Goal: Task Accomplishment & Management: Manage account settings

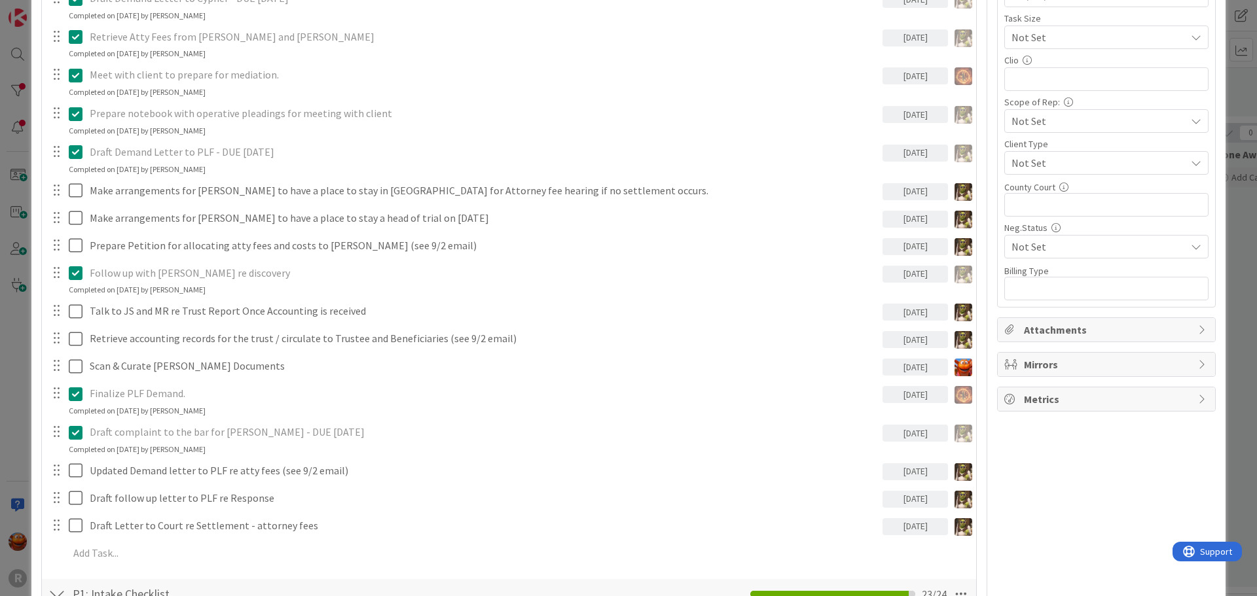
click at [12, 137] on div "ID 2225 Litigation Matter Workflow (FL2) Mediation/Settlement in Progress Title…" at bounding box center [628, 298] width 1257 height 596
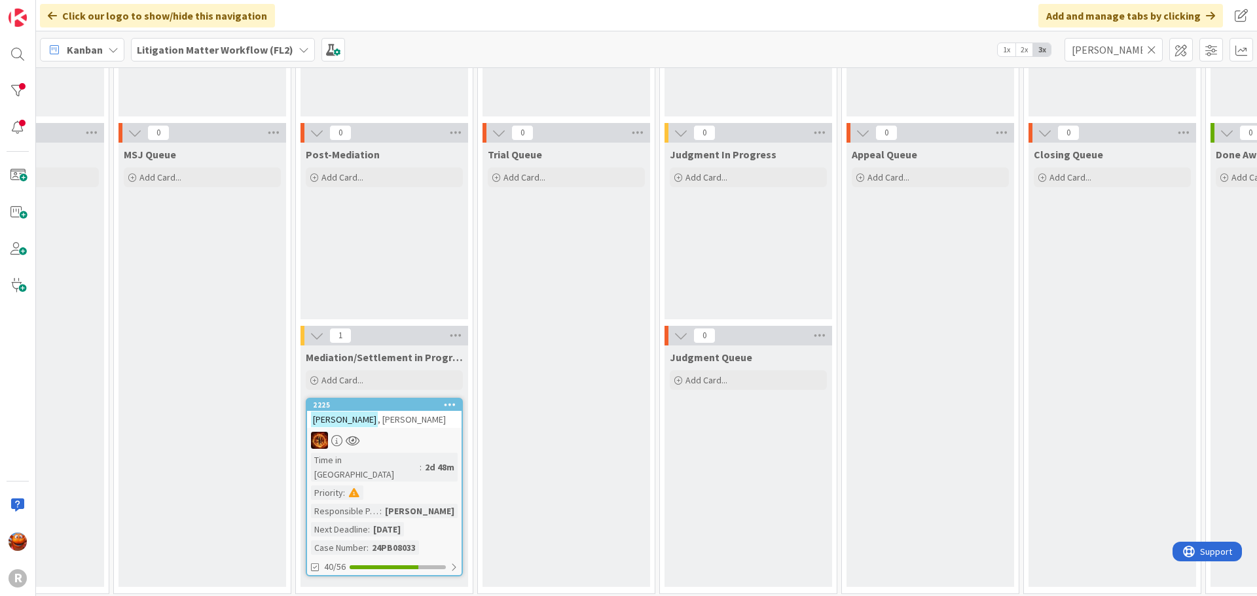
click at [83, 57] on span "Kanban" at bounding box center [85, 50] width 36 height 16
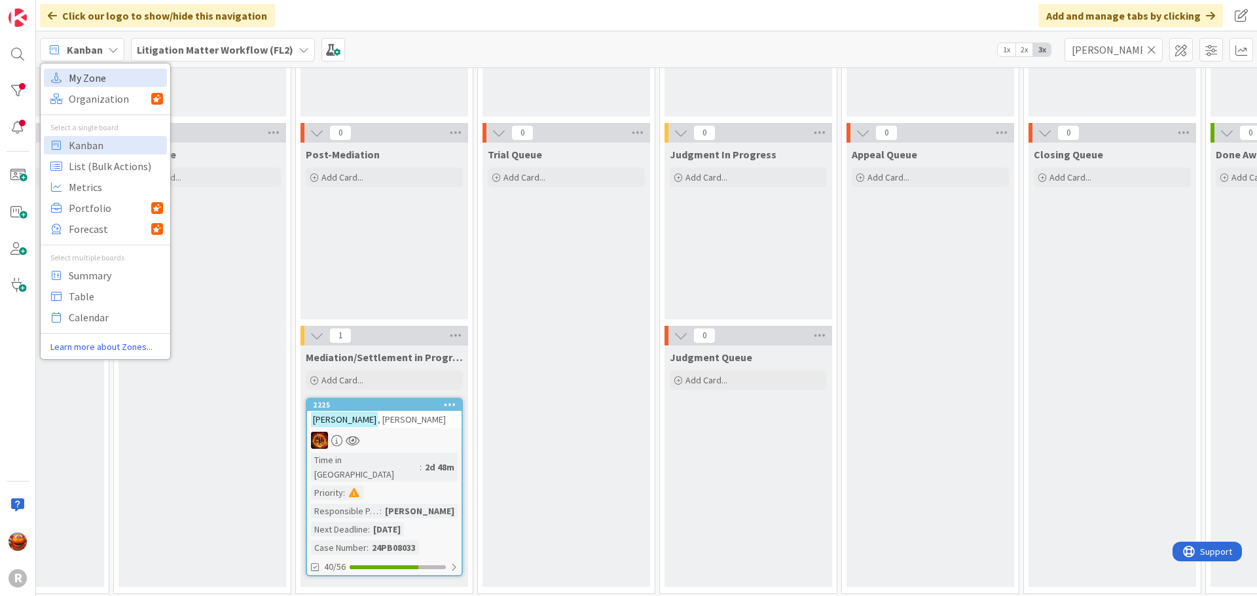
click at [90, 78] on span "My Zone" at bounding box center [116, 78] width 94 height 20
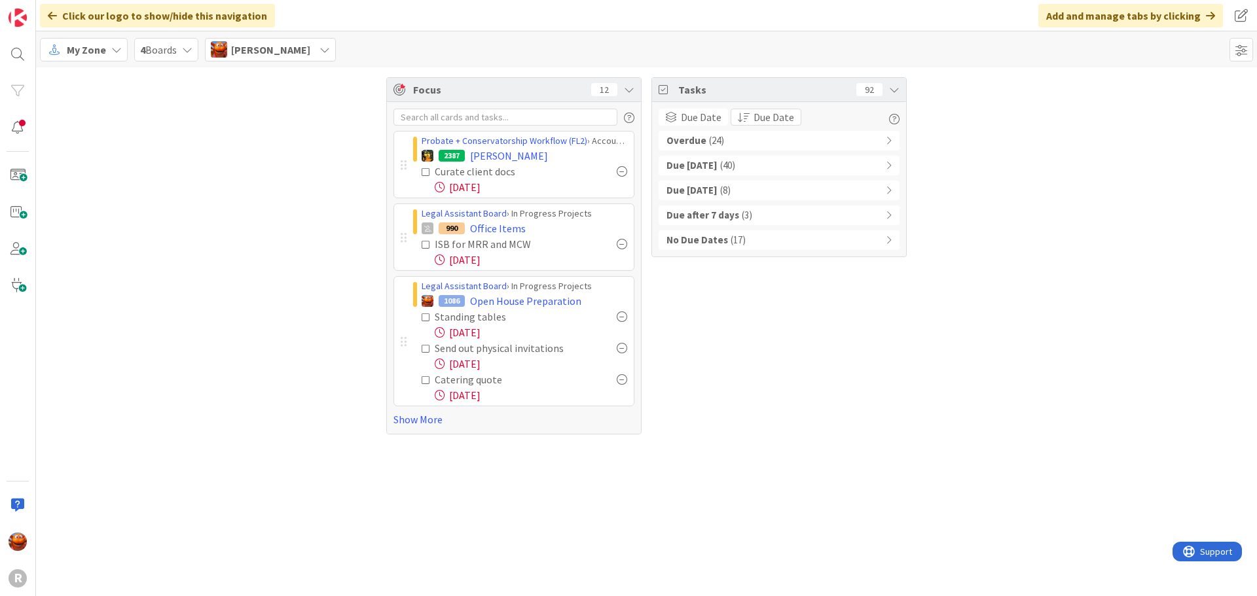
click at [824, 92] on span "Tasks" at bounding box center [764, 90] width 172 height 16
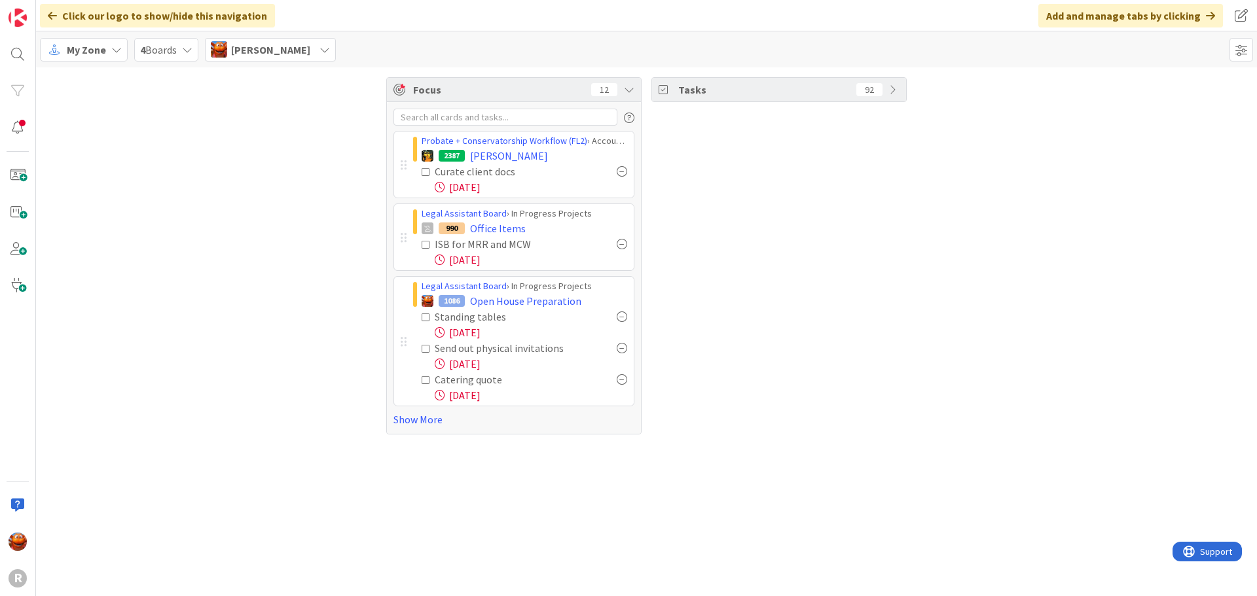
click at [824, 92] on span "Tasks" at bounding box center [764, 90] width 172 height 16
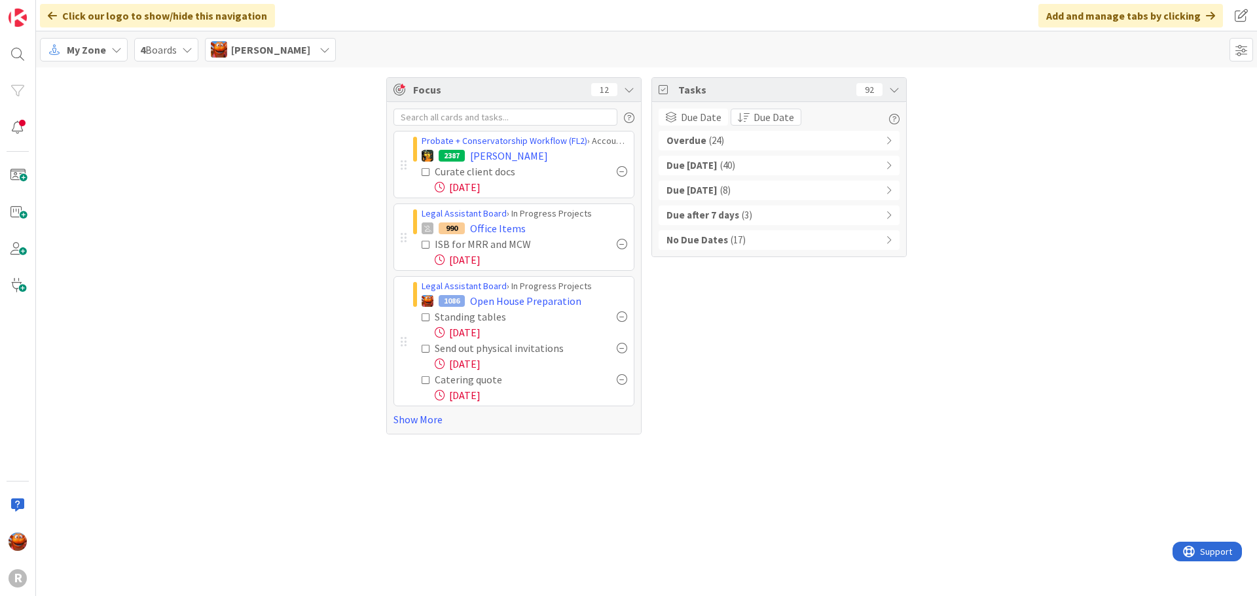
click at [810, 141] on div "Overdue ( 24 )" at bounding box center [779, 141] width 241 height 20
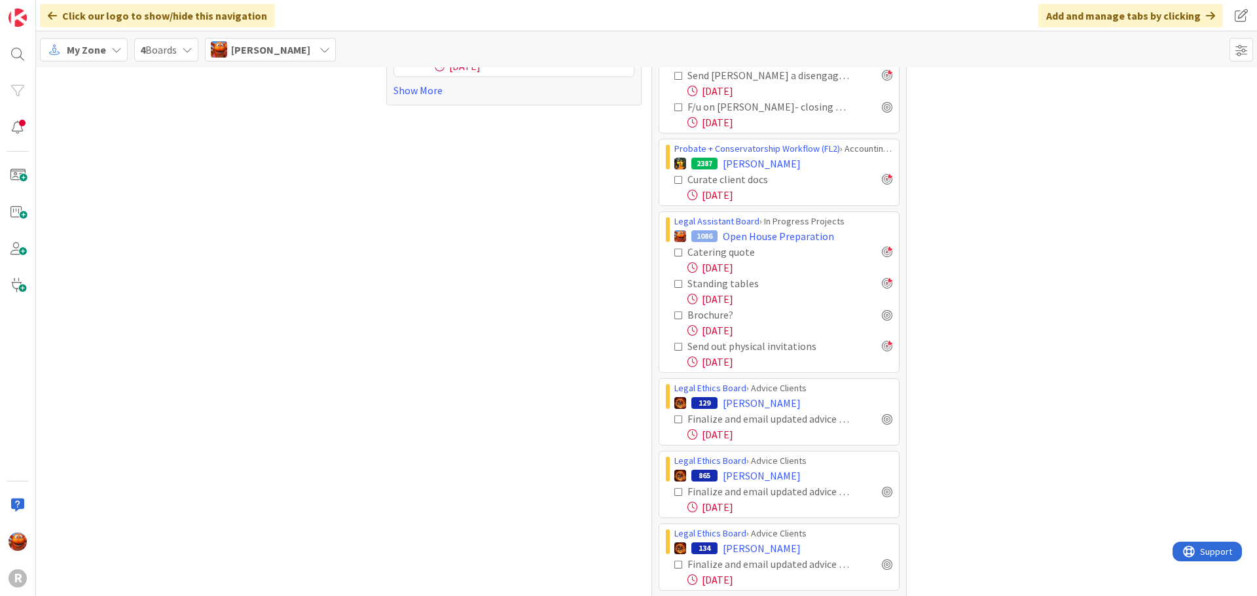
scroll to position [393, 0]
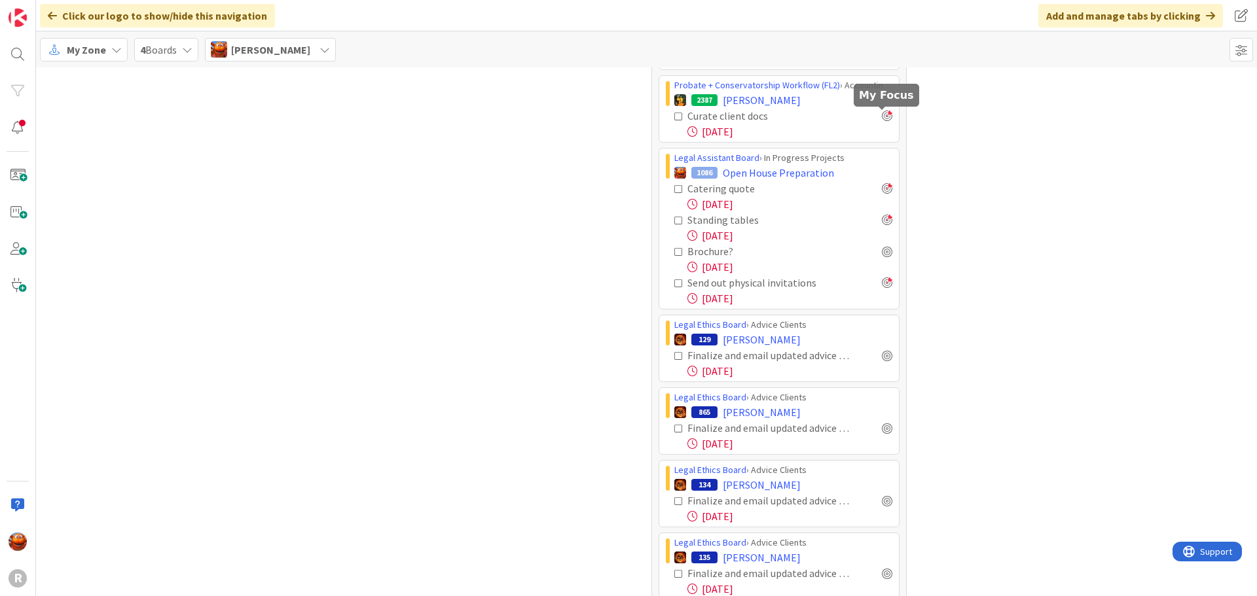
click at [882, 116] on div at bounding box center [887, 116] width 10 height 10
click at [674, 283] on icon at bounding box center [678, 283] width 9 height 9
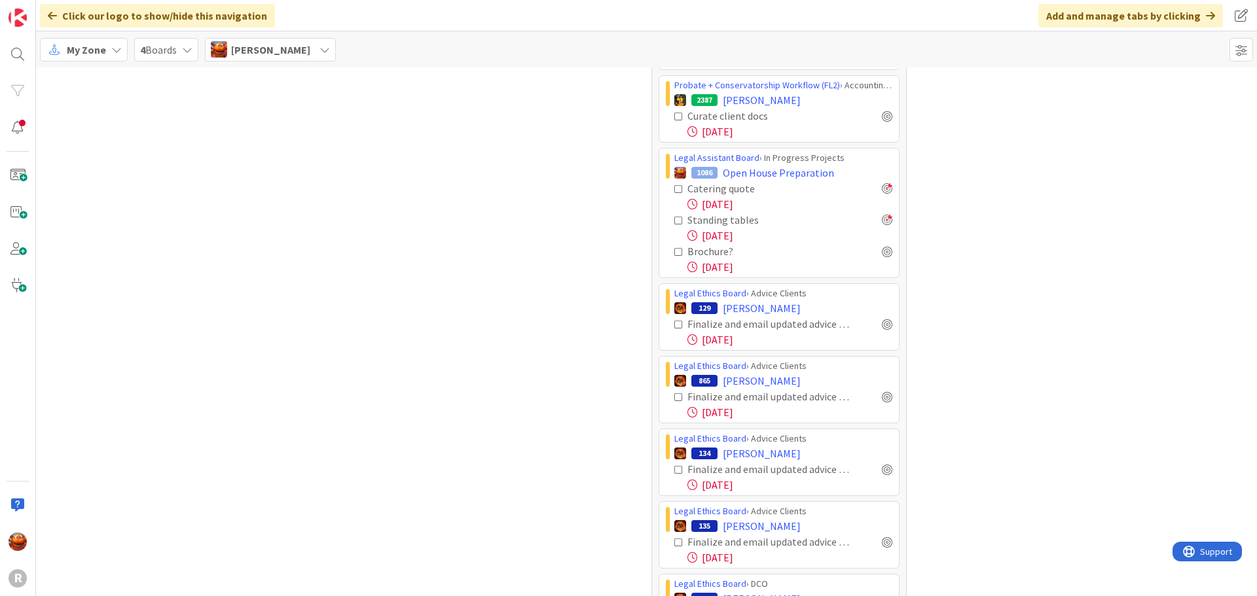
click at [674, 189] on icon at bounding box center [678, 189] width 9 height 9
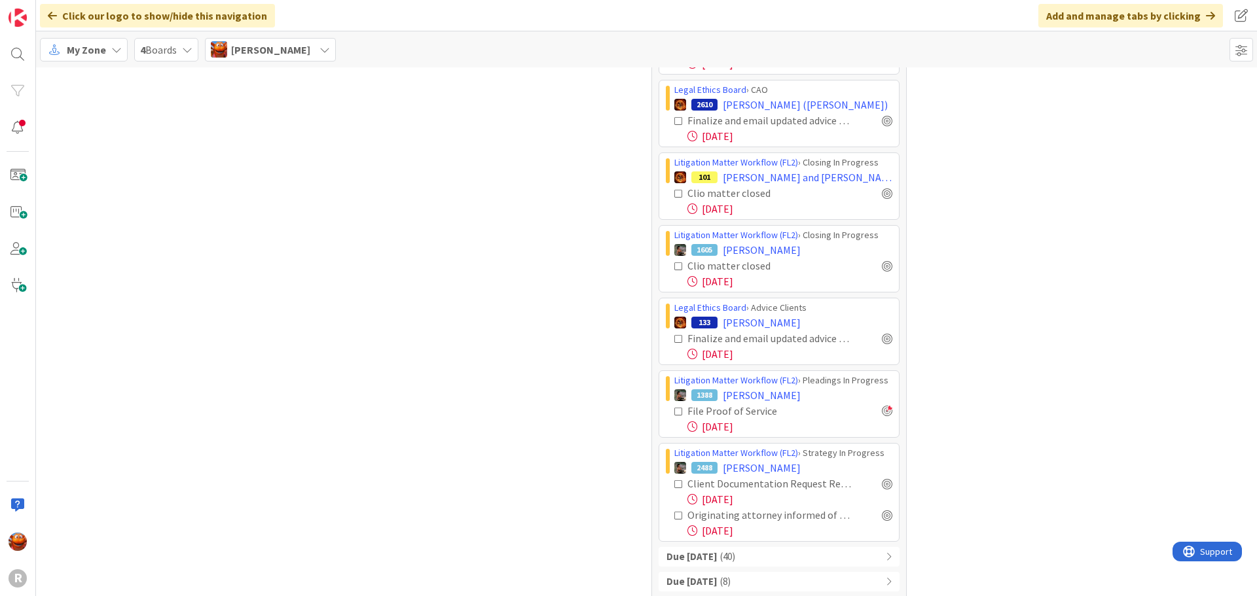
scroll to position [1113, 0]
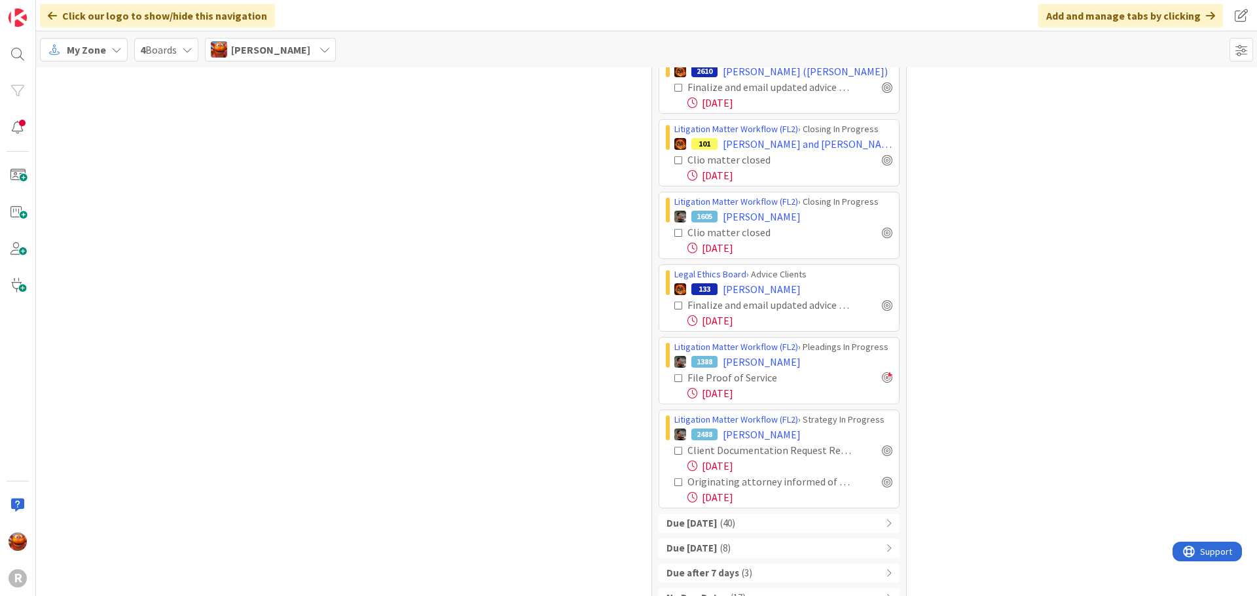
click at [759, 514] on div "Due [DATE] ( 40 )" at bounding box center [779, 524] width 241 height 20
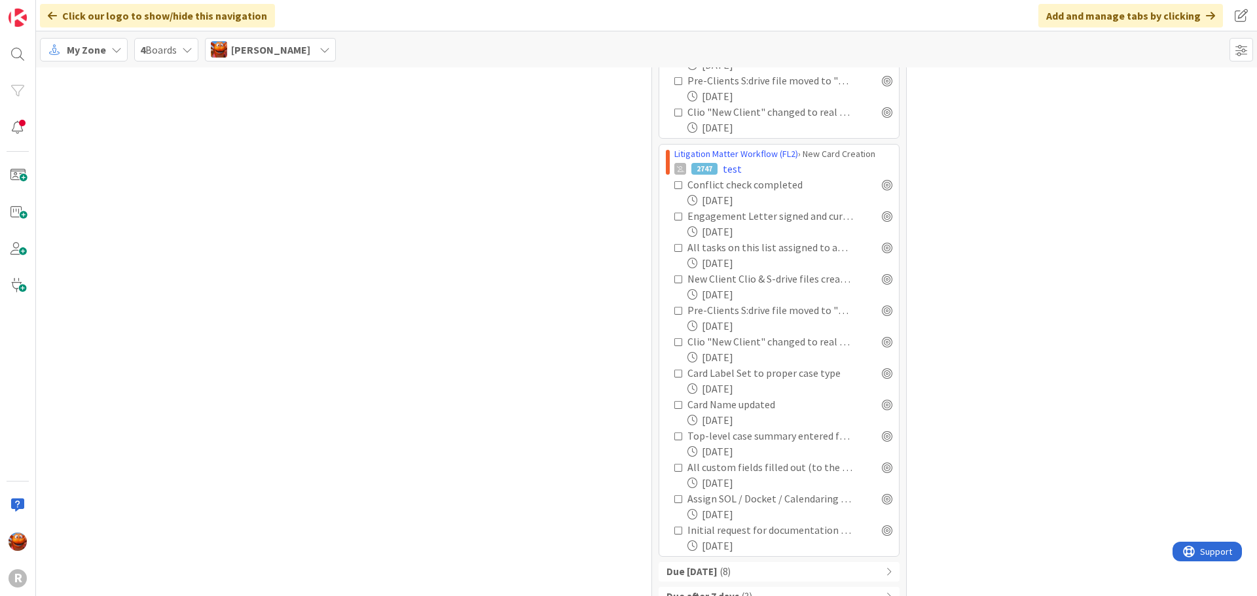
scroll to position [2689, 0]
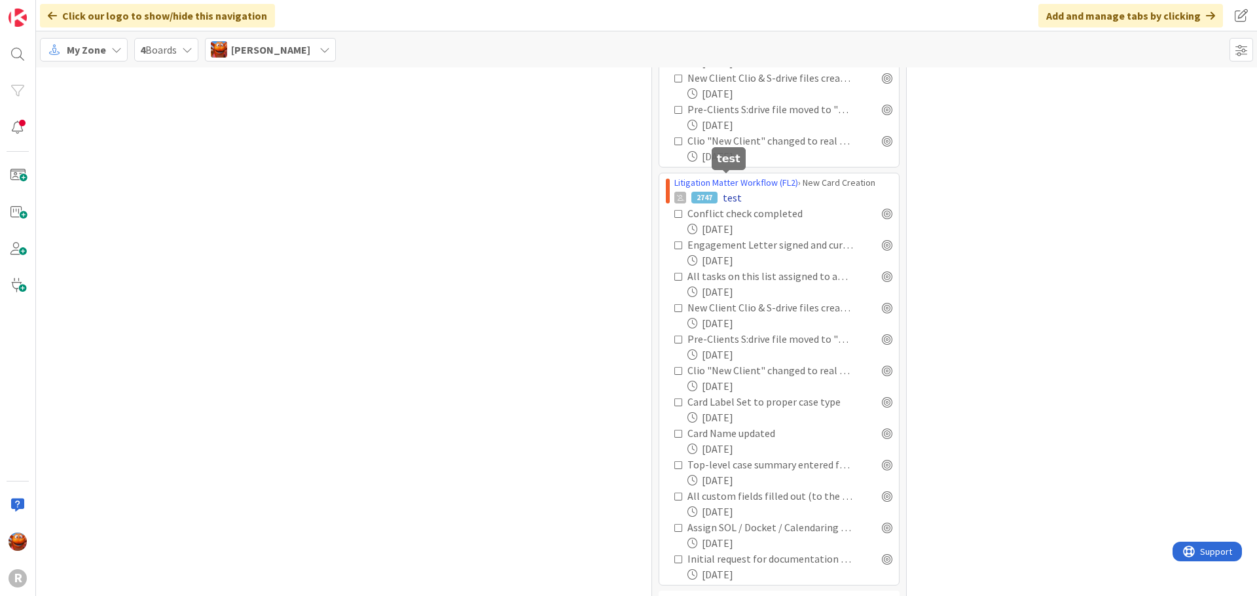
click at [725, 190] on span "test" at bounding box center [732, 198] width 19 height 16
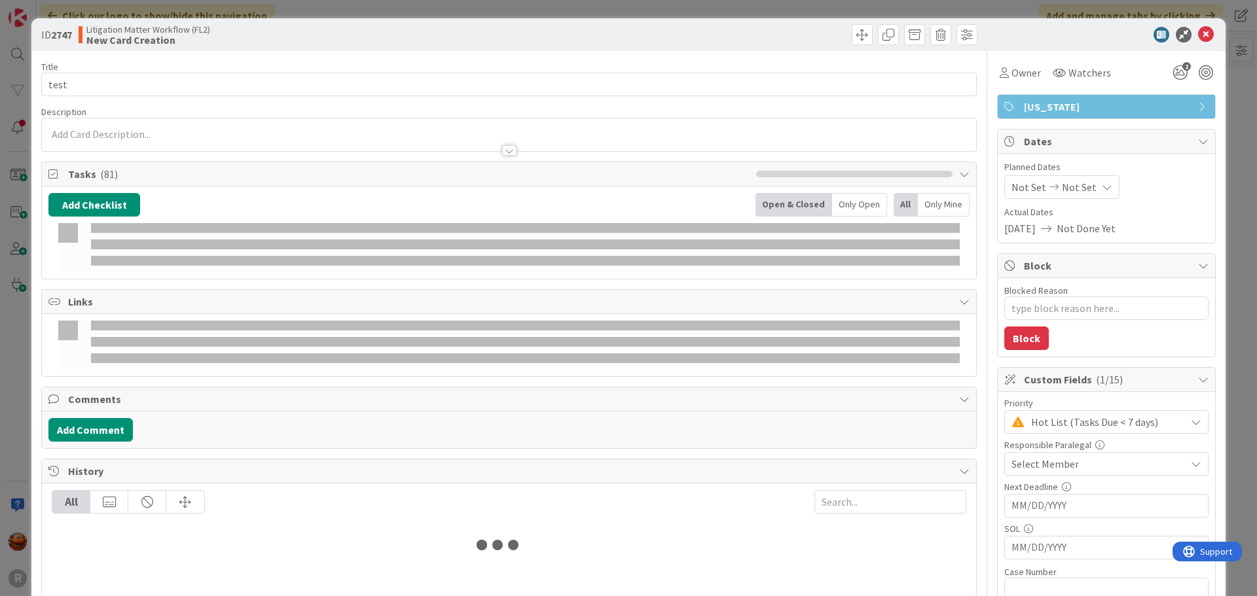
type textarea "x"
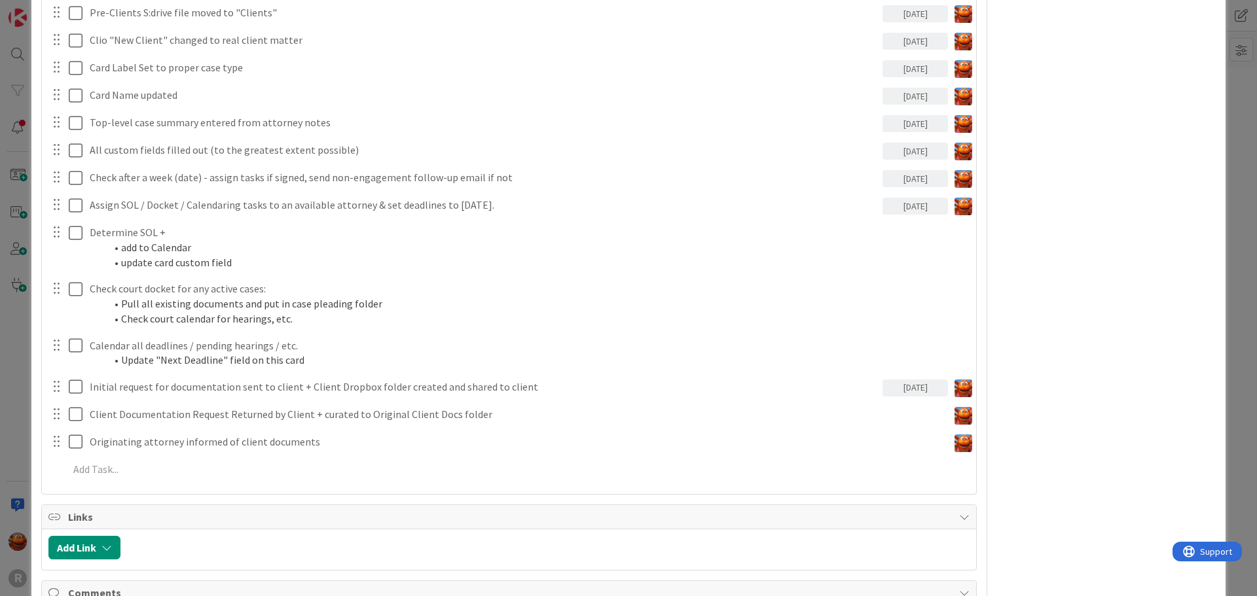
scroll to position [2423, 0]
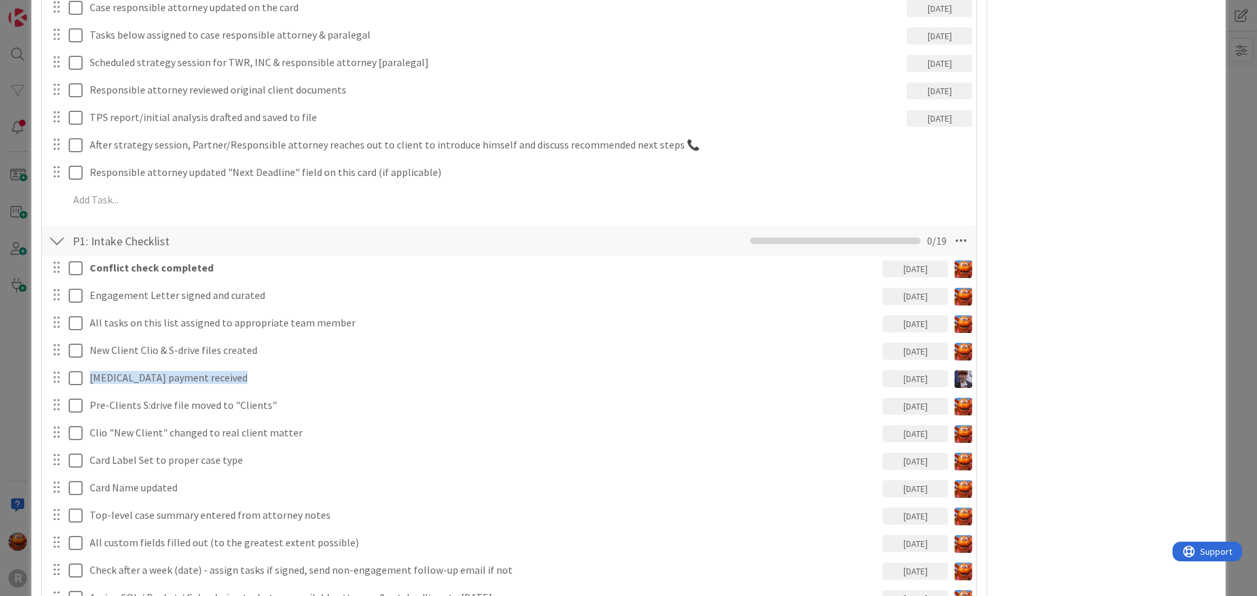
click at [21, 328] on div "ID 2747 Litigation Matter Workflow (FL2) New Card Creation Title 5 / 128 test D…" at bounding box center [628, 298] width 1257 height 596
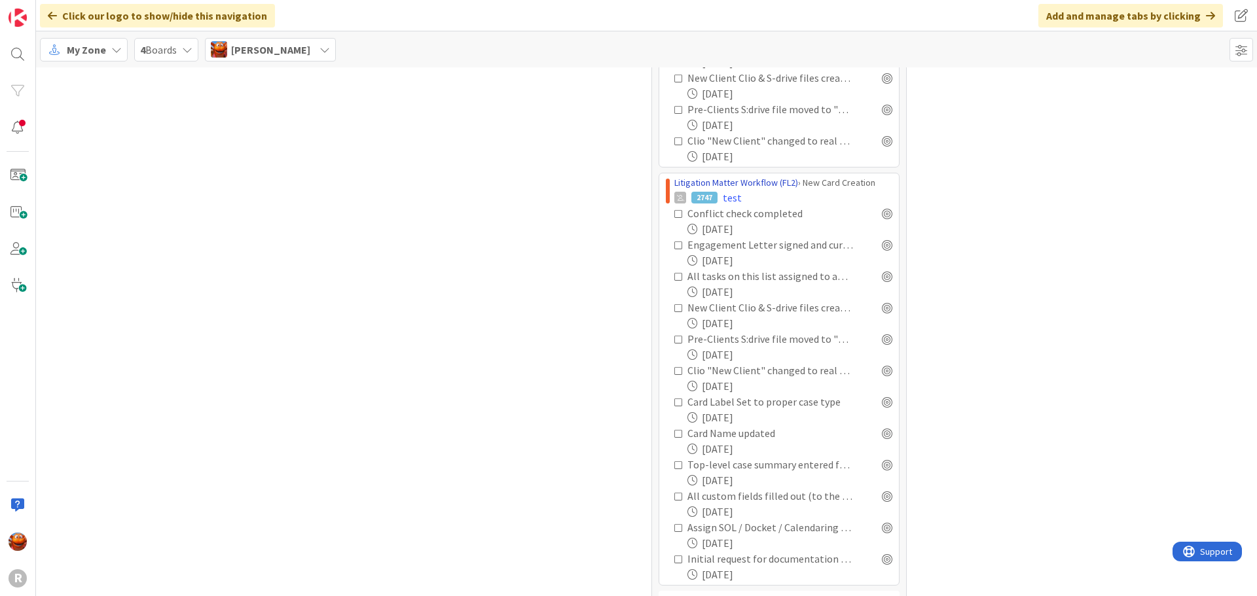
click at [730, 177] on link "Litigation Matter Workflow (FL2)" at bounding box center [736, 183] width 124 height 12
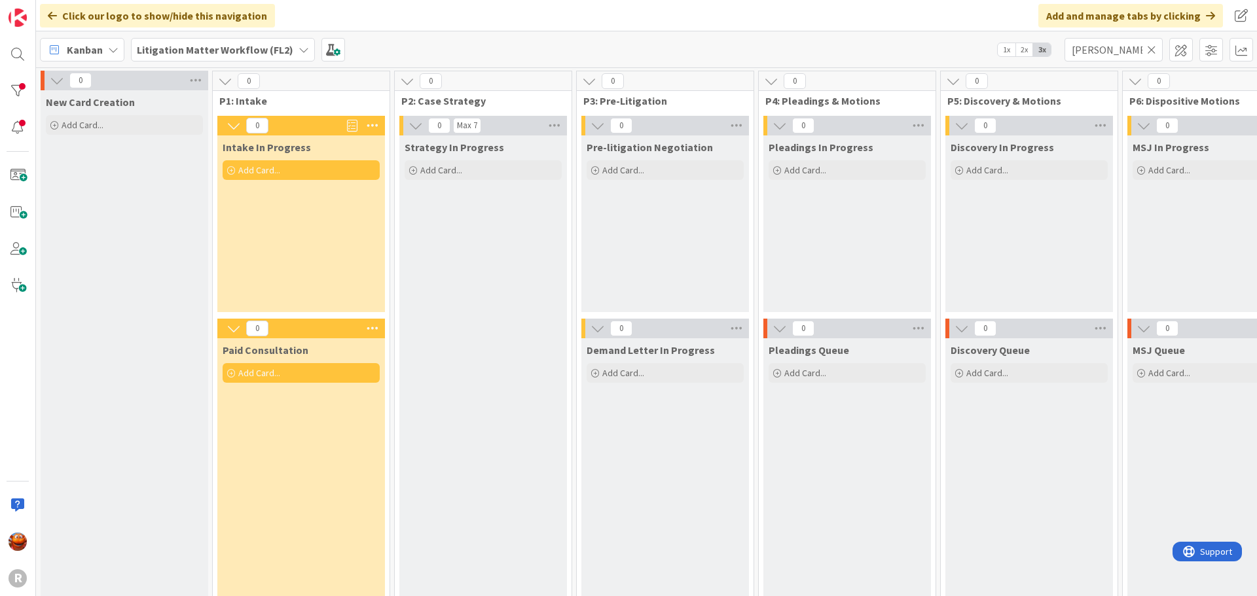
click at [1148, 49] on icon at bounding box center [1151, 50] width 9 height 12
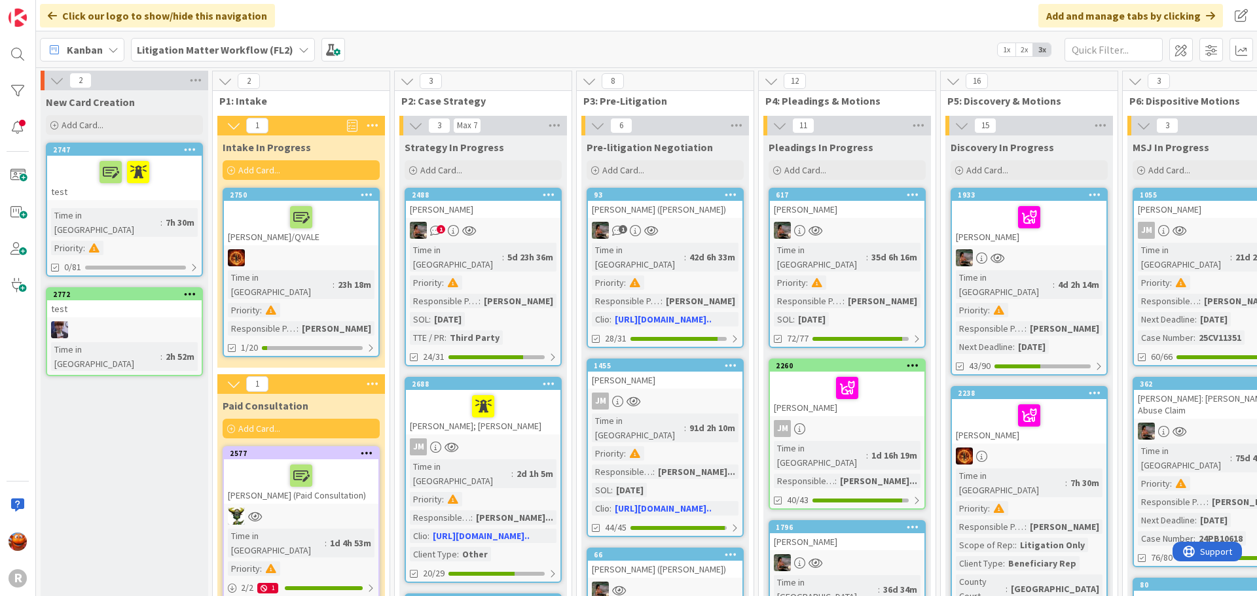
click at [159, 212] on div "Time in Column : 7h 30m Priority :" at bounding box center [124, 231] width 147 height 47
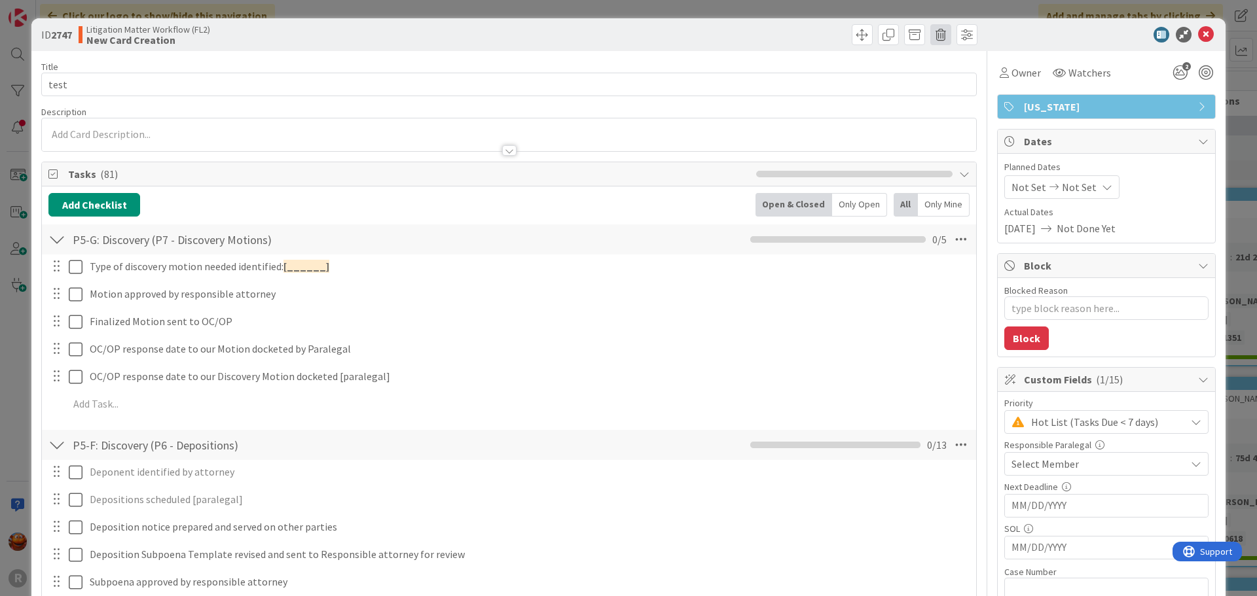
click at [930, 39] on span at bounding box center [940, 34] width 21 height 21
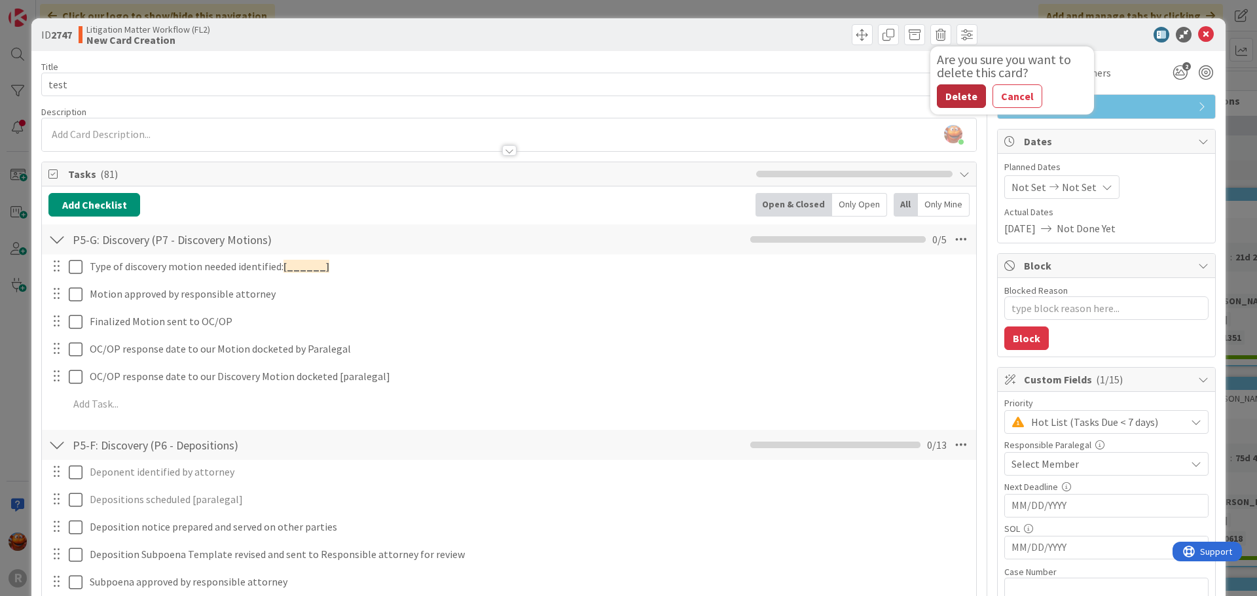
click at [937, 99] on button "Delete" at bounding box center [961, 96] width 49 height 24
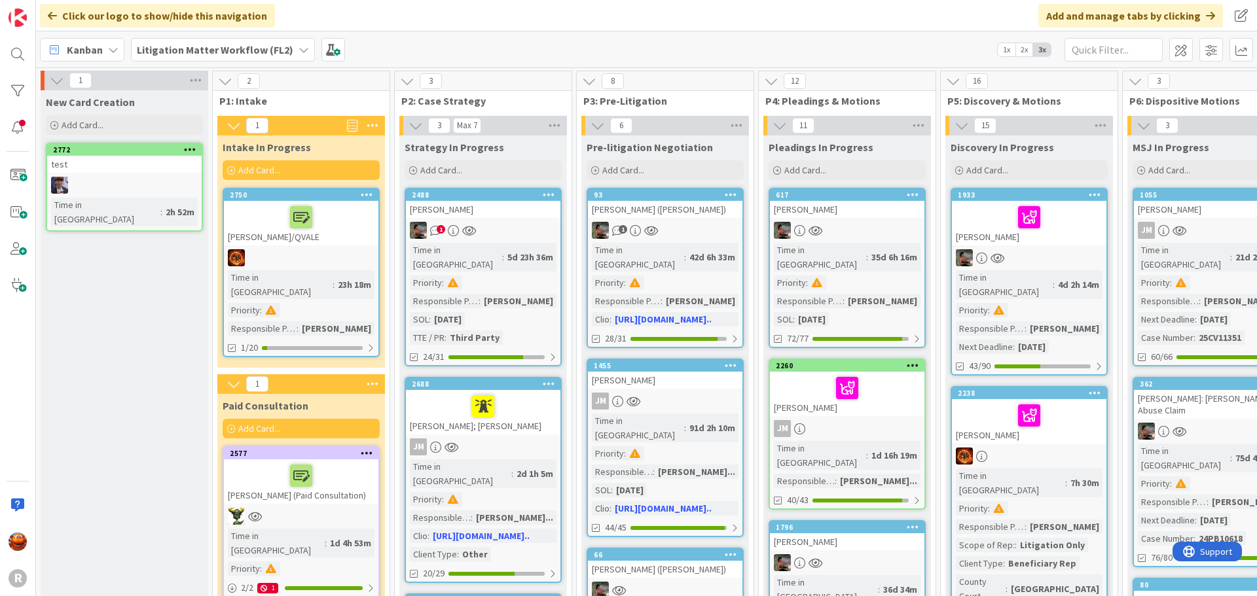
click at [98, 54] on span "Kanban" at bounding box center [85, 50] width 36 height 16
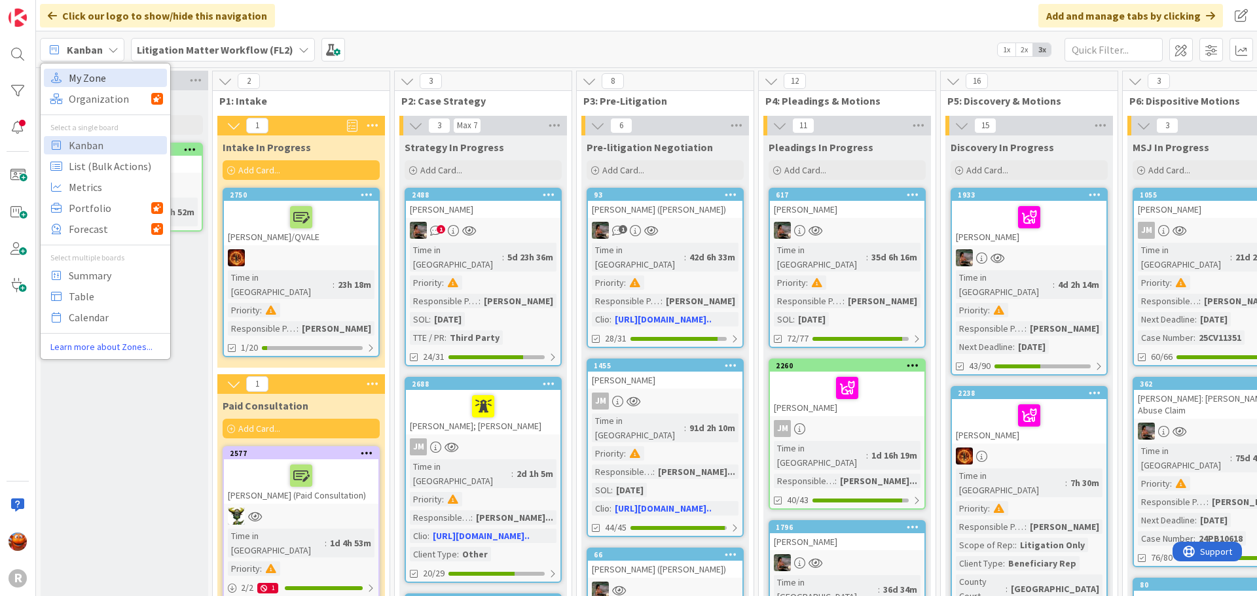
click at [92, 81] on span "My Zone" at bounding box center [116, 78] width 94 height 20
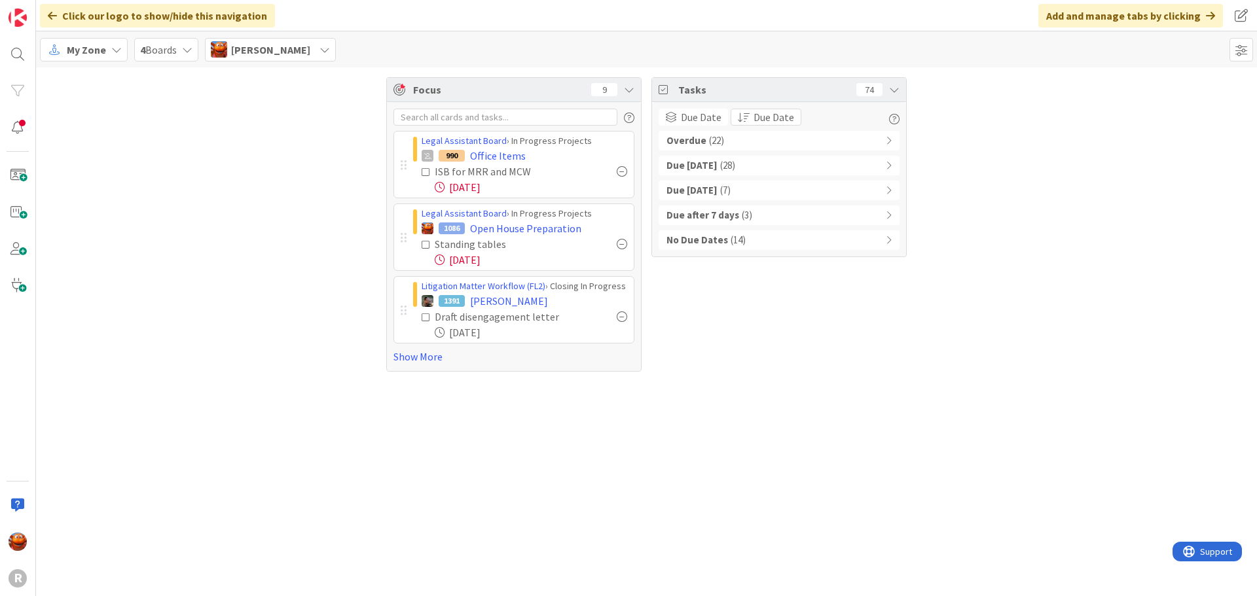
click at [730, 163] on div "Due [DATE] ( 28 )" at bounding box center [779, 166] width 241 height 20
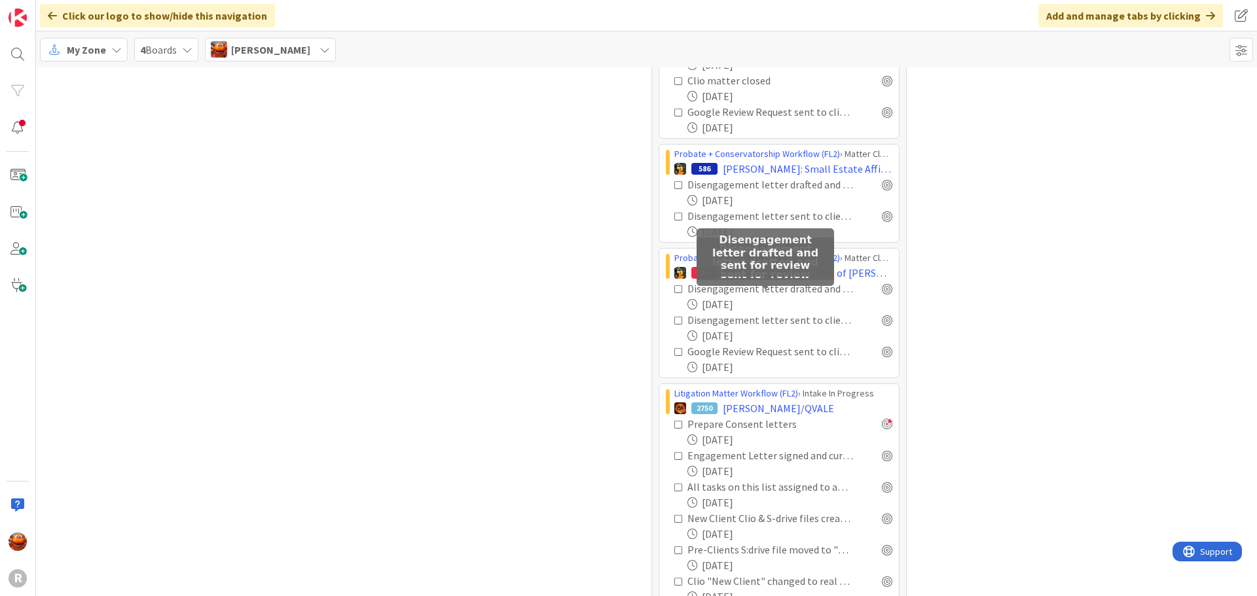
scroll to position [881, 0]
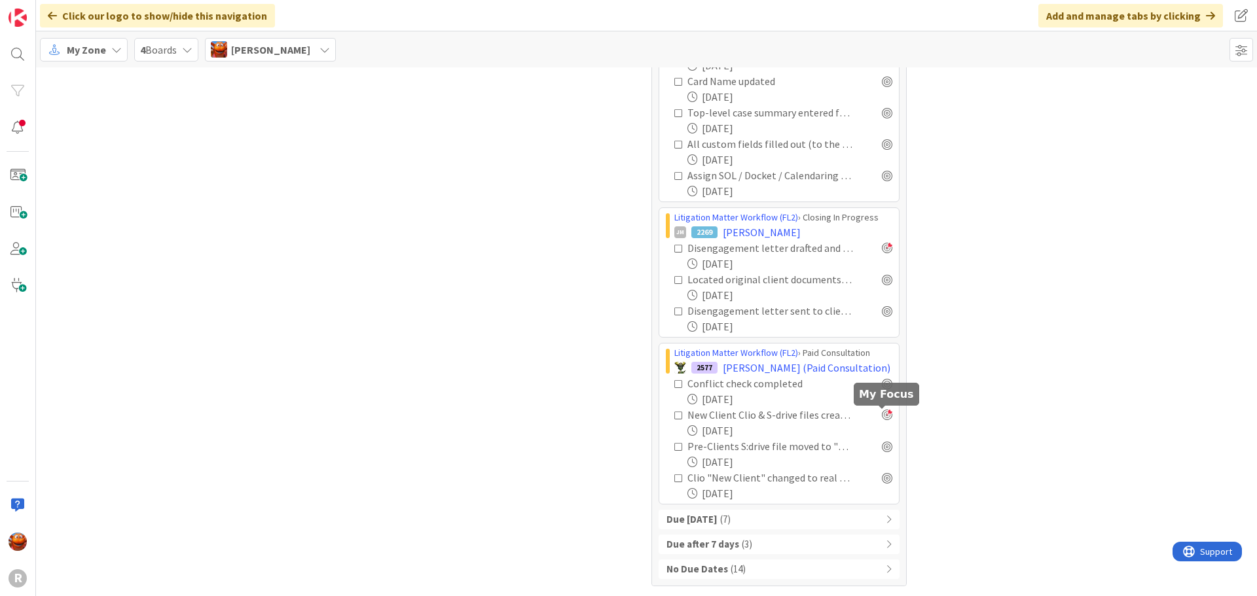
click at [882, 418] on div at bounding box center [887, 415] width 10 height 10
click at [731, 522] on span "( 7 )" at bounding box center [725, 520] width 10 height 15
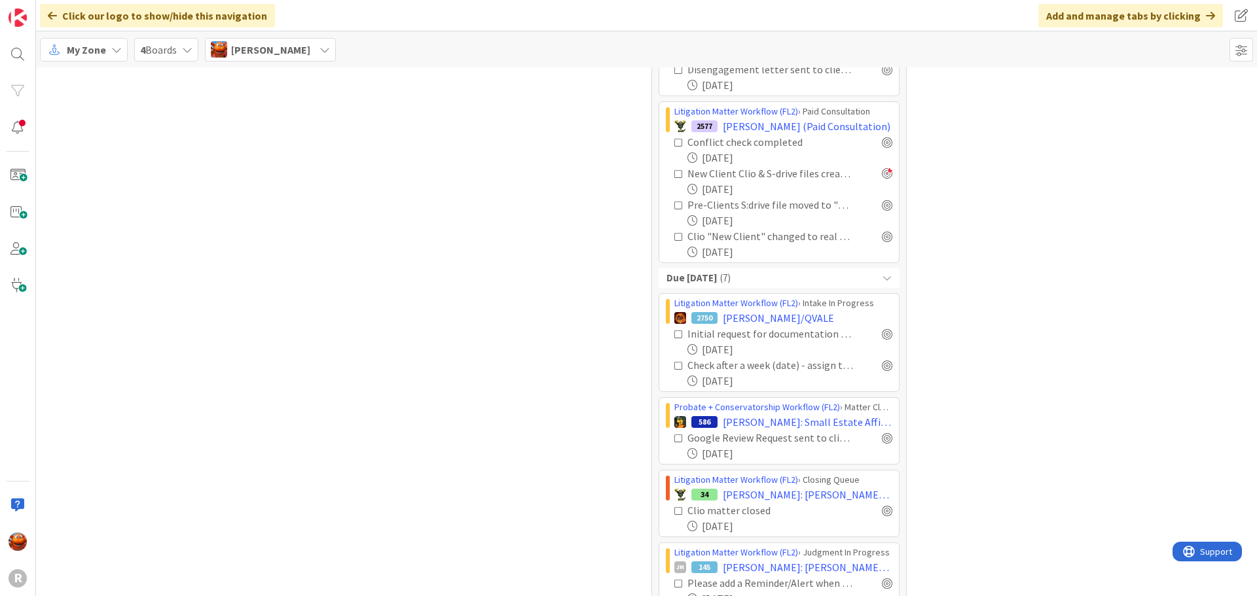
scroll to position [1143, 0]
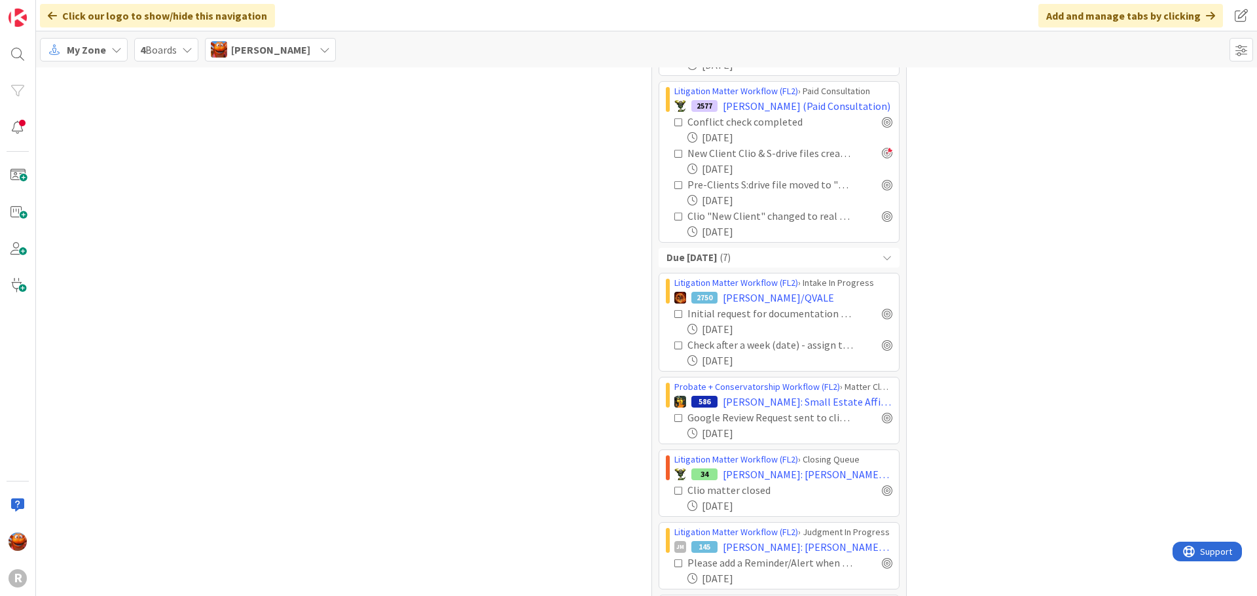
click at [674, 420] on icon at bounding box center [678, 418] width 9 height 9
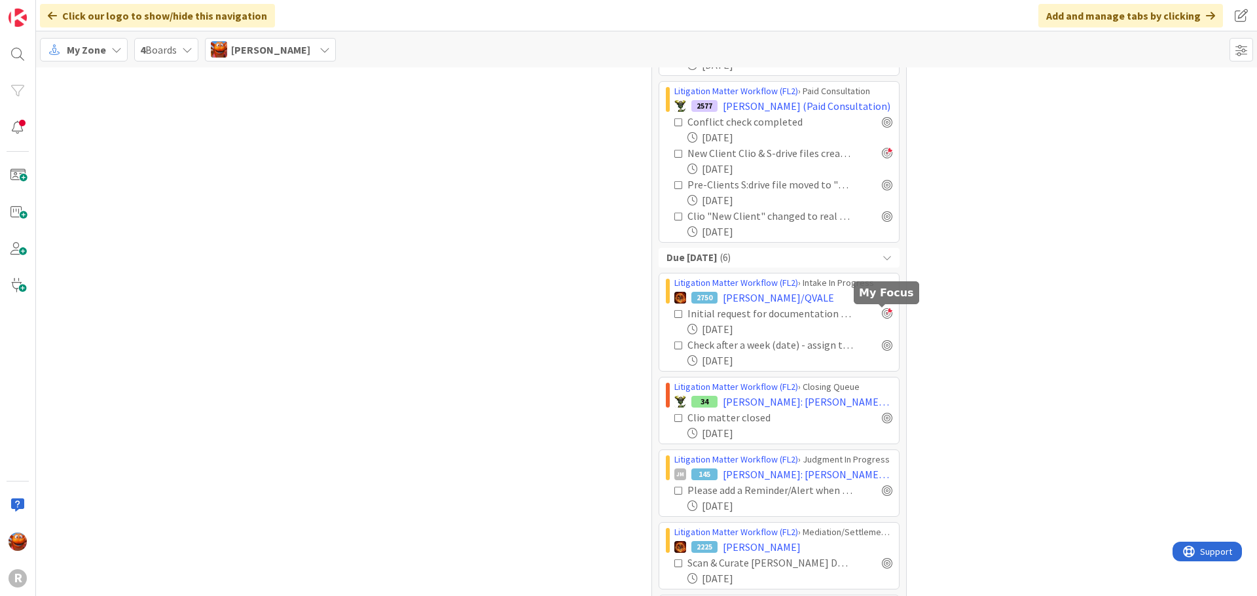
click at [882, 313] on div at bounding box center [887, 313] width 10 height 10
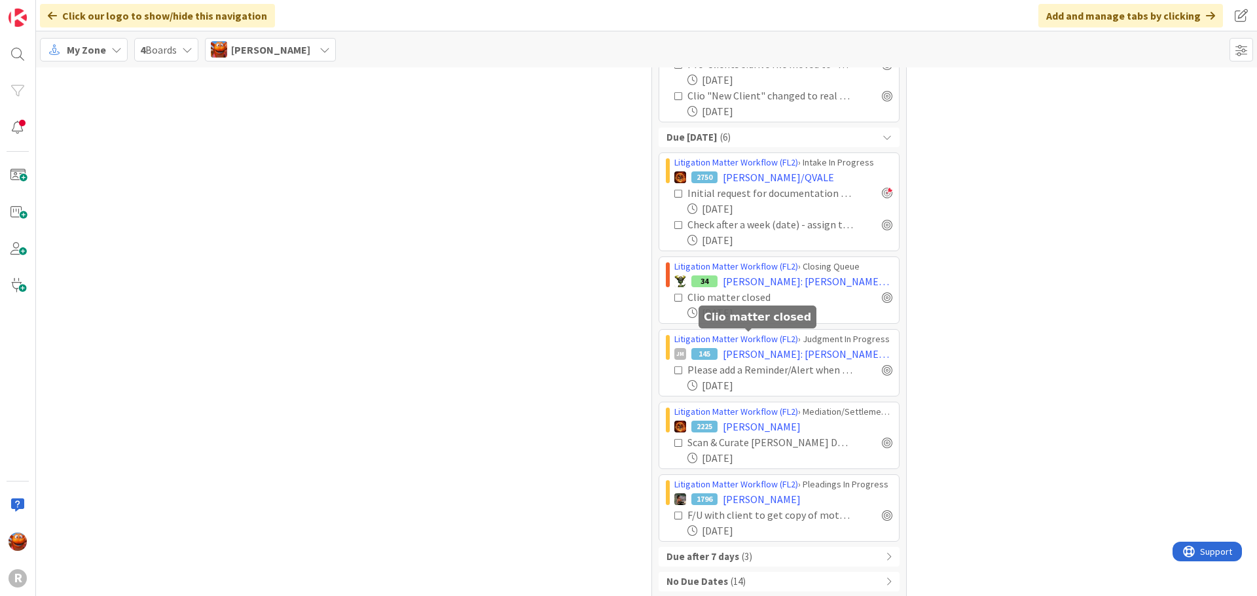
scroll to position [1274, 0]
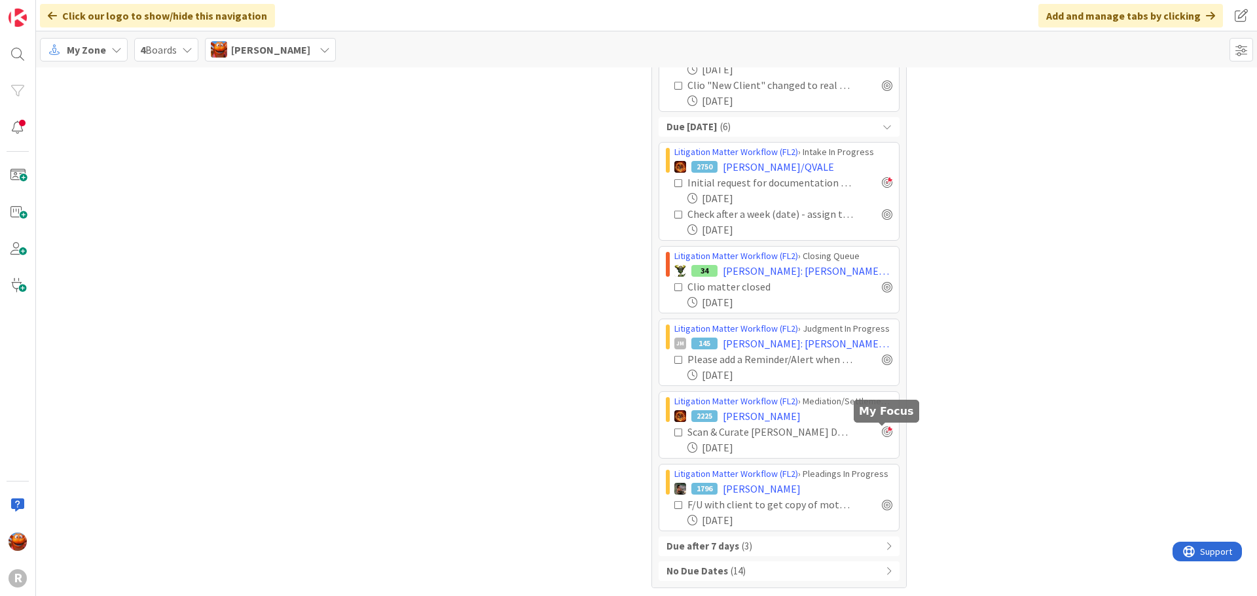
click at [882, 432] on div at bounding box center [887, 432] width 10 height 10
click at [882, 504] on div at bounding box center [887, 505] width 10 height 10
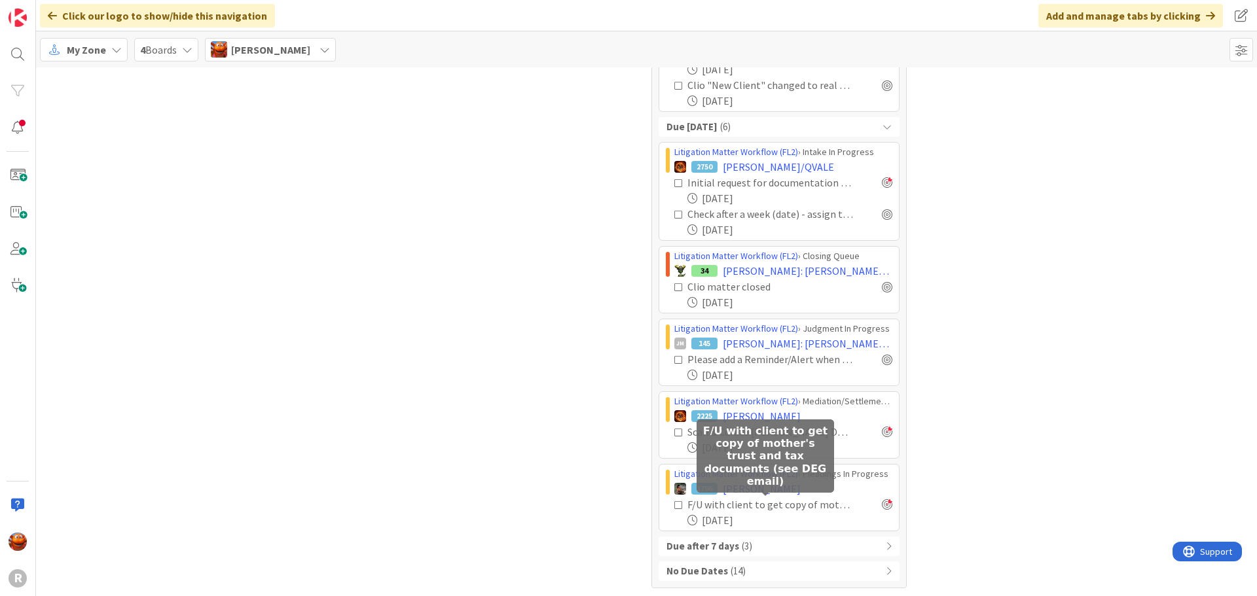
scroll to position [1275, 0]
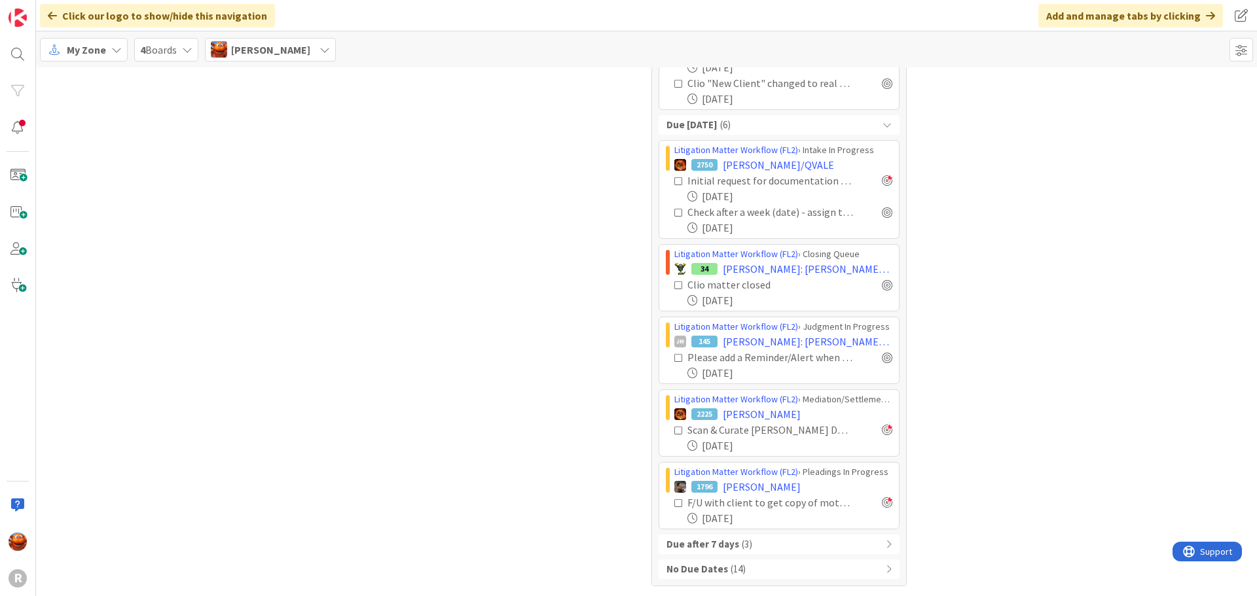
click at [746, 545] on div "Due after 7 days ( 3 )" at bounding box center [779, 545] width 241 height 20
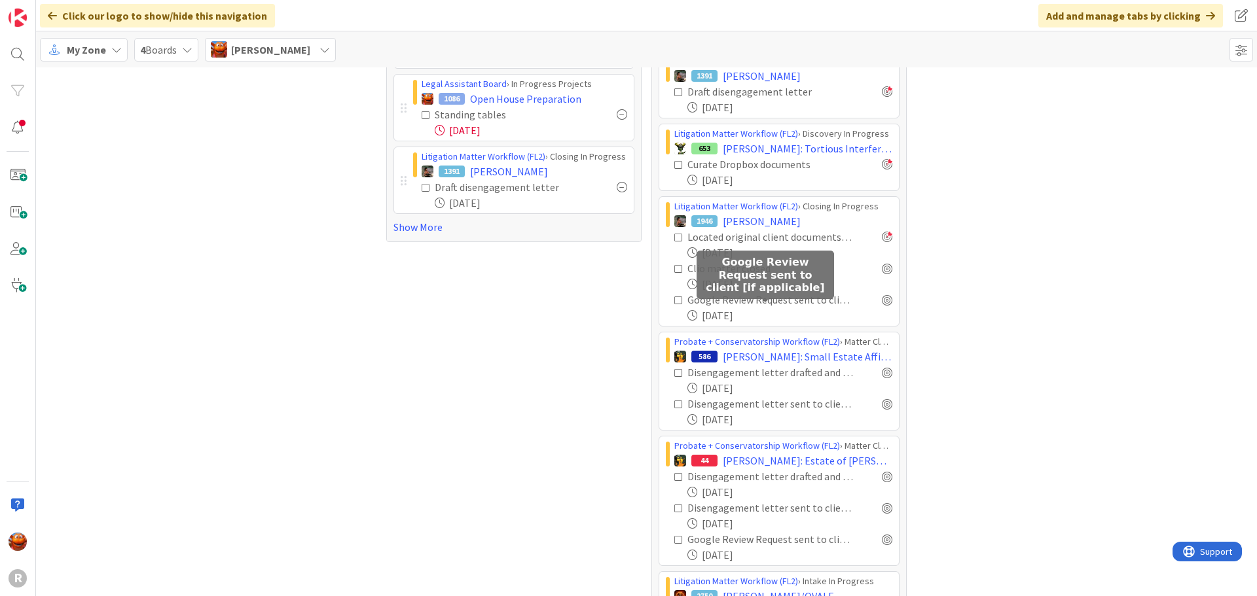
scroll to position [131, 0]
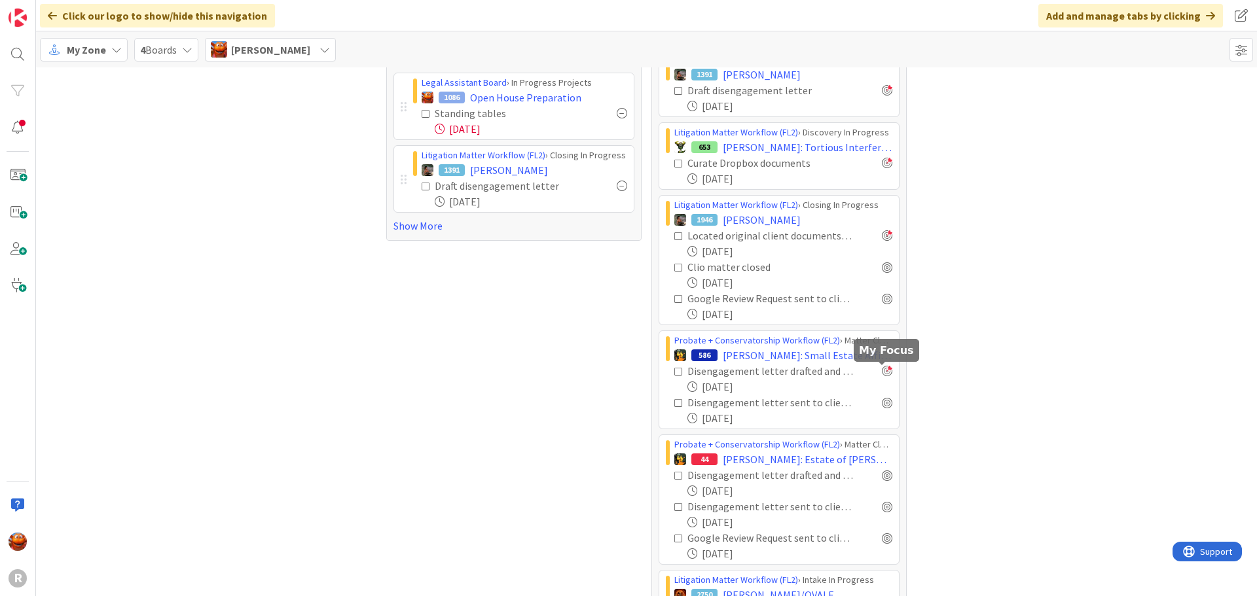
click at [883, 373] on div at bounding box center [887, 371] width 10 height 10
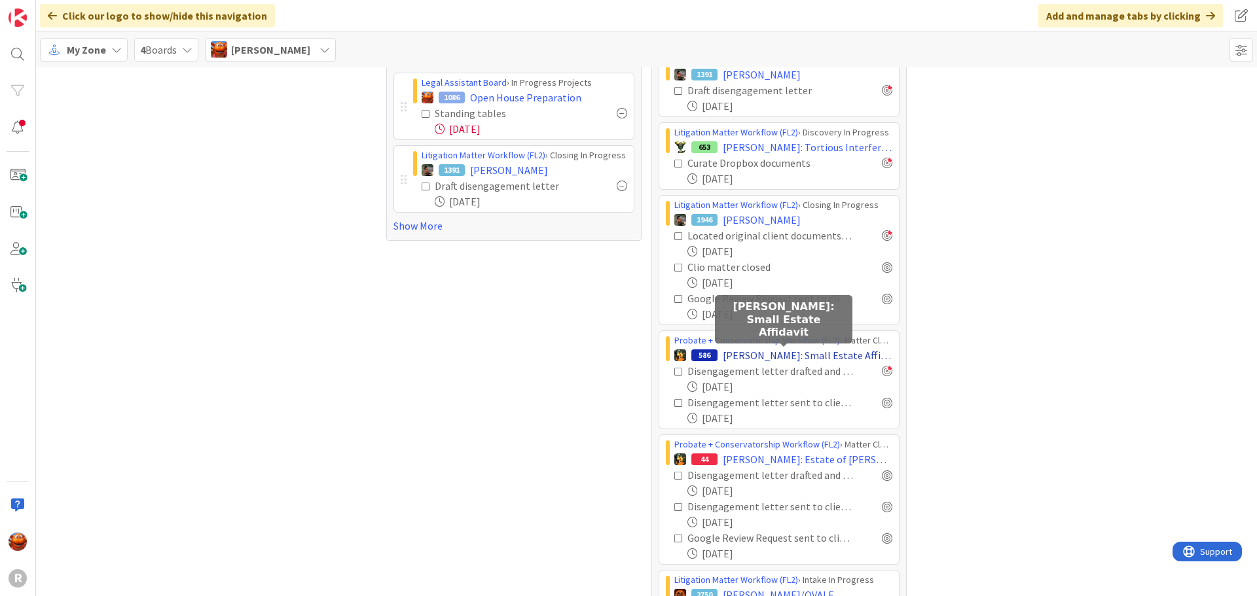
click at [746, 356] on span "[PERSON_NAME]: Small Estate Affidavit" at bounding box center [808, 356] width 170 height 16
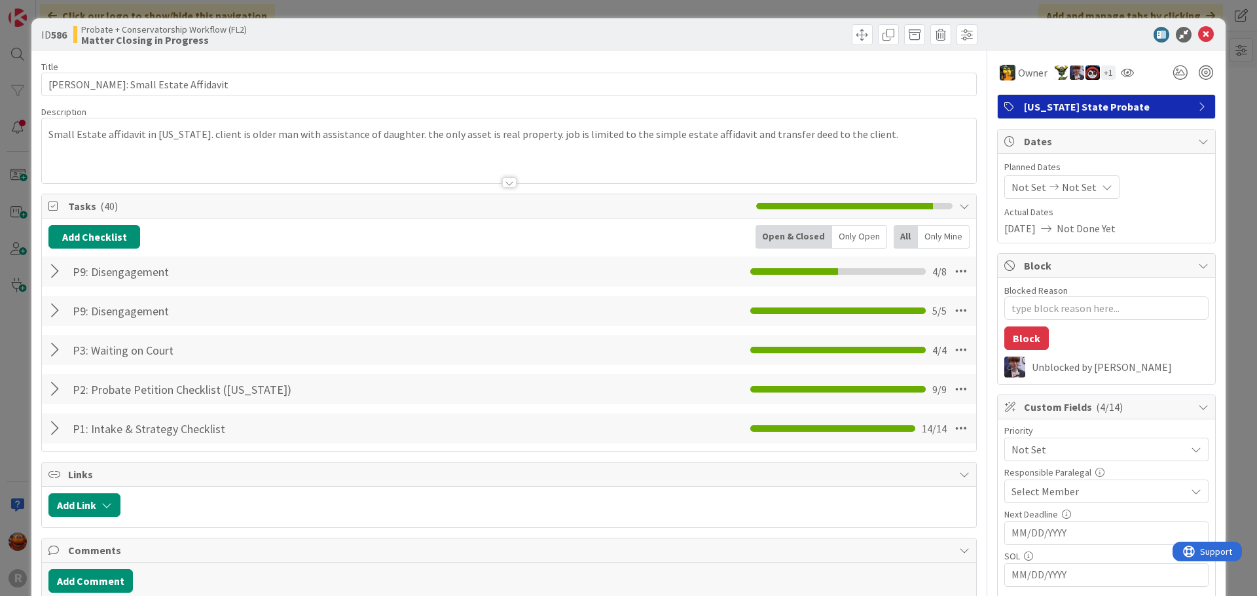
click at [56, 313] on div at bounding box center [56, 311] width 17 height 24
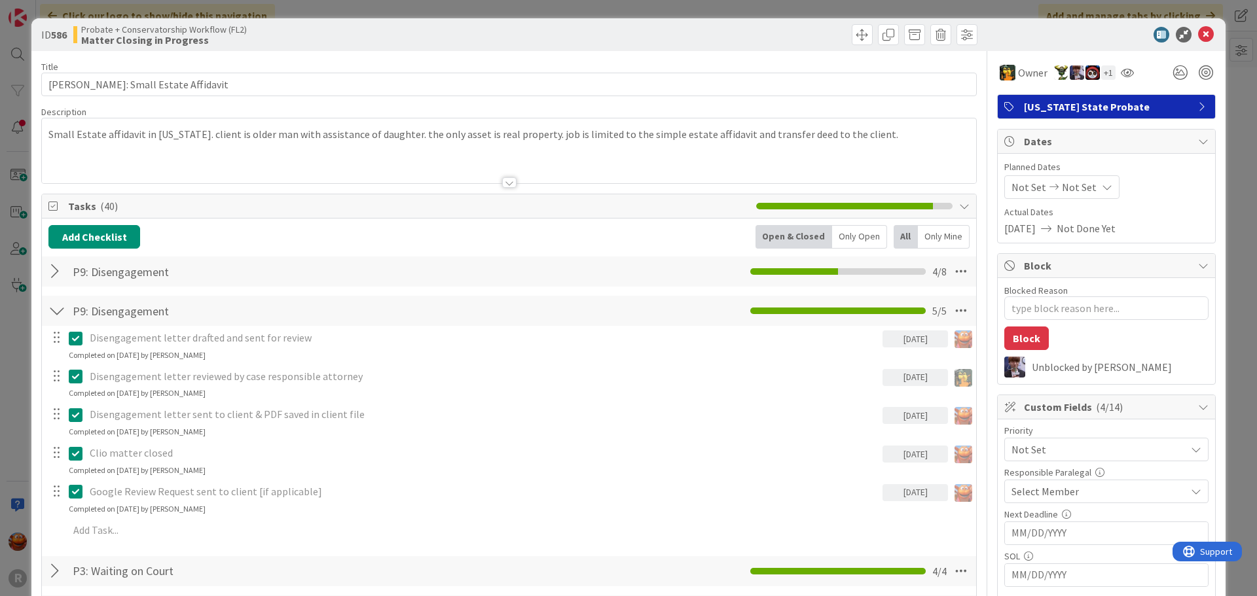
click at [51, 276] on div at bounding box center [56, 272] width 17 height 24
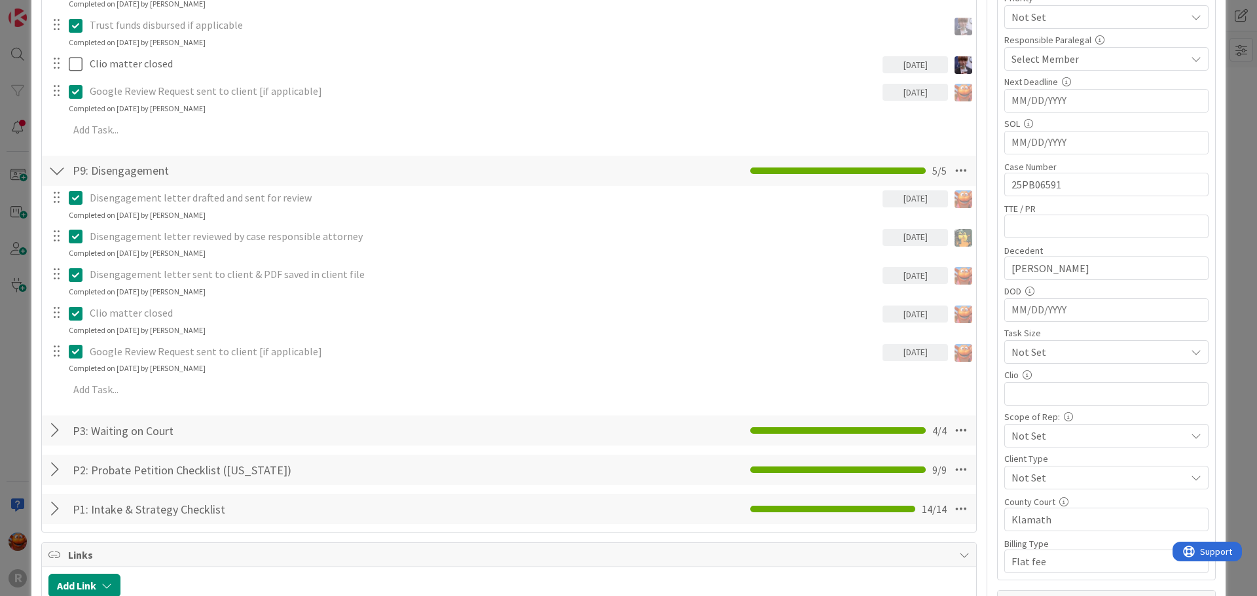
scroll to position [959, 0]
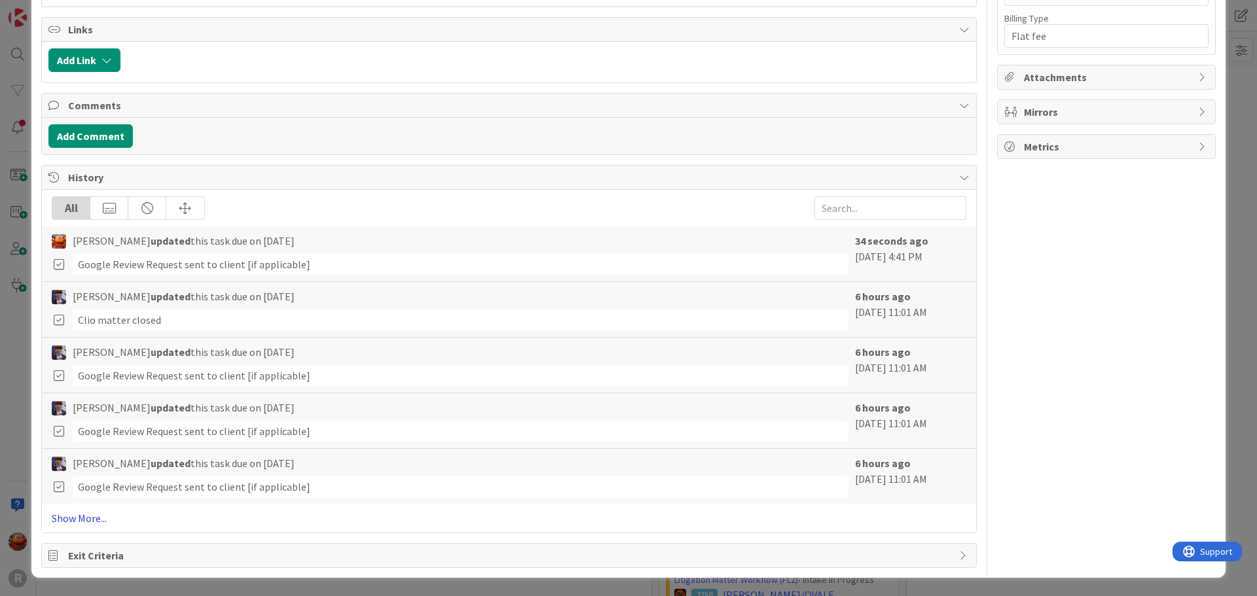
click at [90, 524] on link "Show More..." at bounding box center [509, 519] width 915 height 16
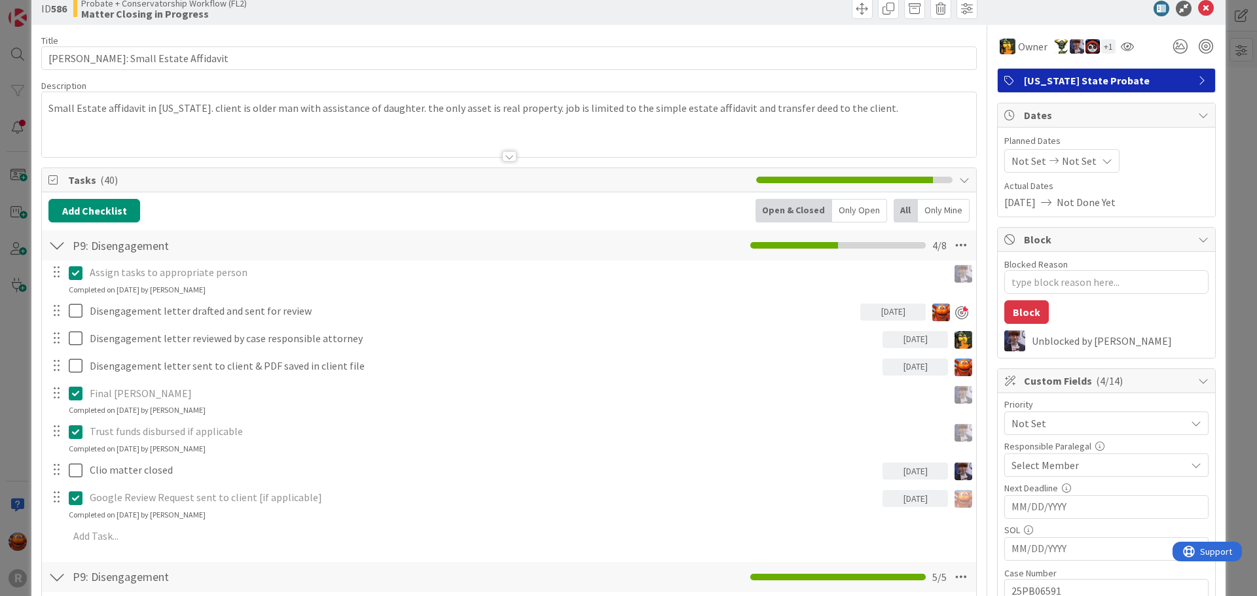
scroll to position [0, 0]
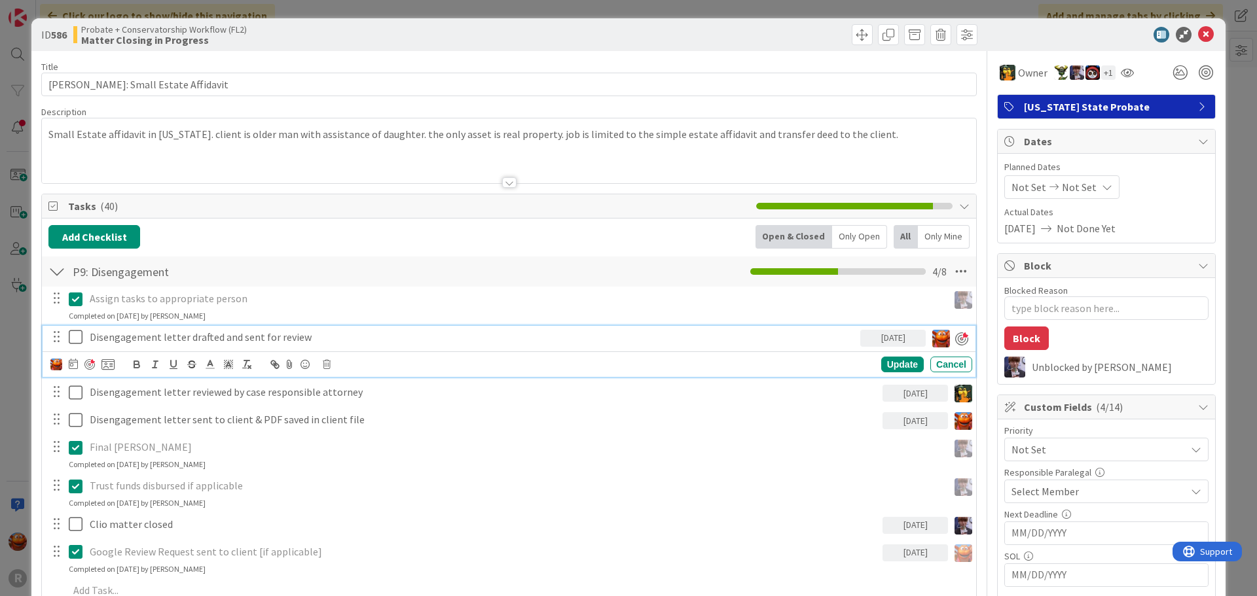
click at [156, 337] on p "Disengagement letter drafted and sent for review" at bounding box center [472, 337] width 765 height 15
click at [328, 366] on icon at bounding box center [327, 364] width 8 height 9
click at [367, 428] on div "Delete" at bounding box center [360, 421] width 48 height 24
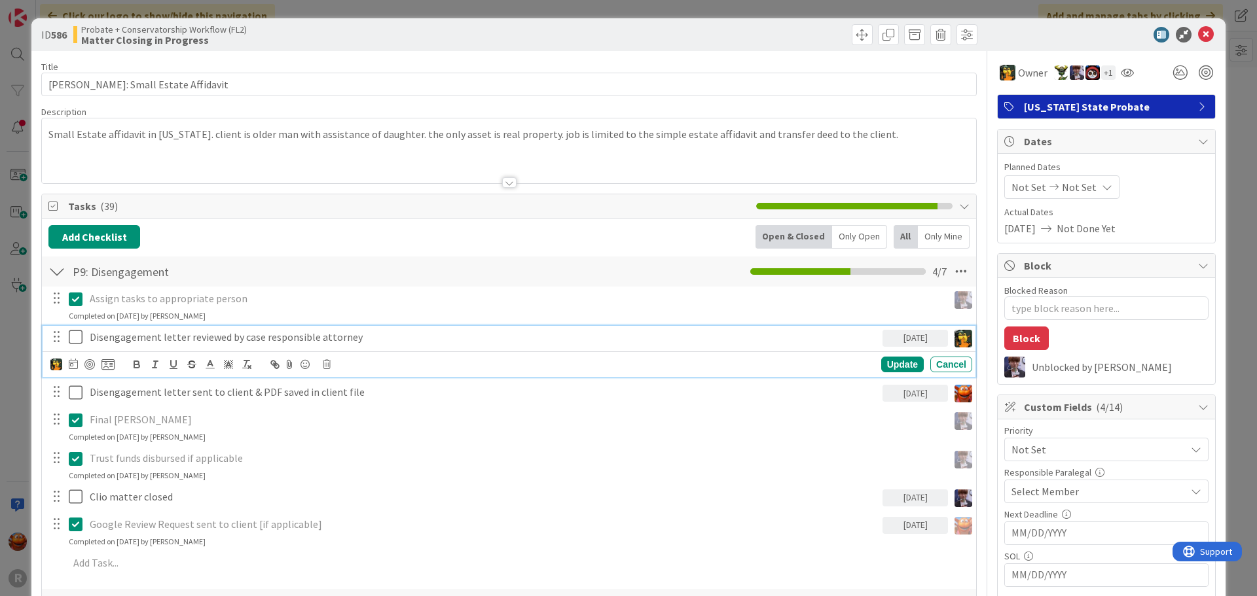
click at [204, 338] on p "Disengagement letter reviewed by case responsible attorney" at bounding box center [484, 337] width 788 height 15
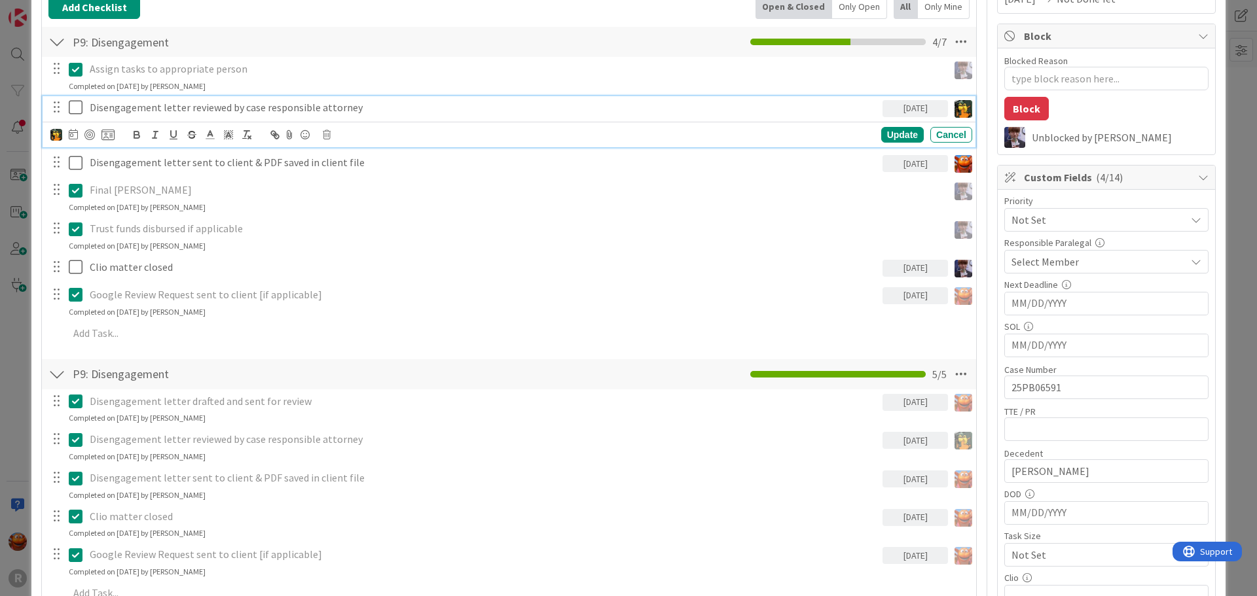
scroll to position [196, 0]
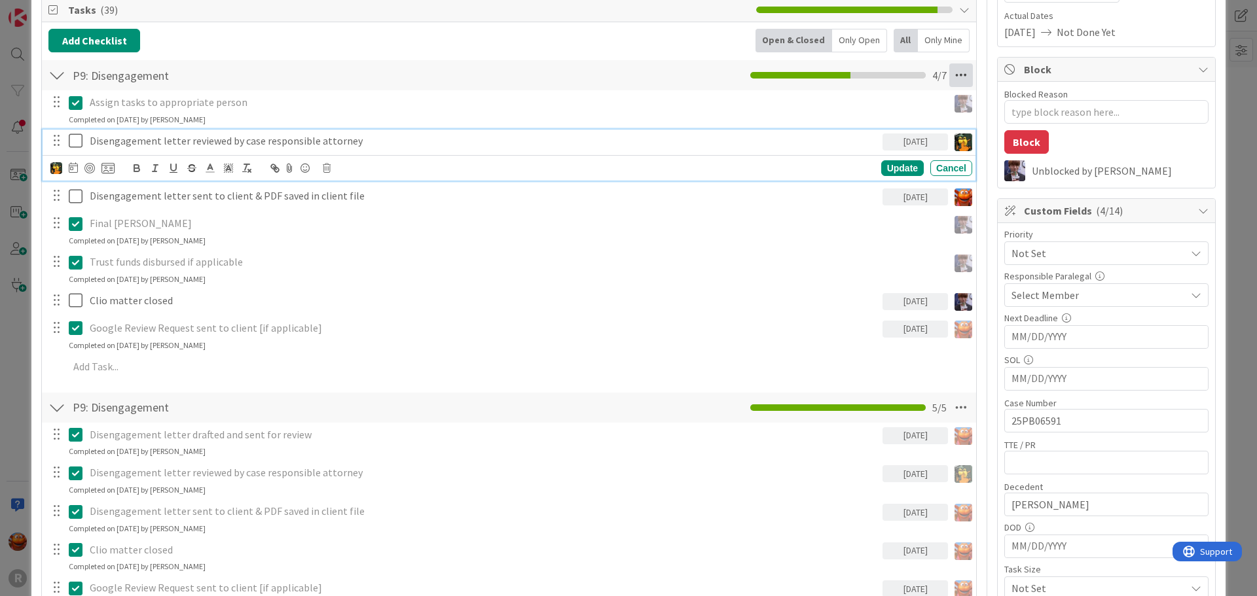
click at [949, 79] on icon at bounding box center [961, 76] width 24 height 24
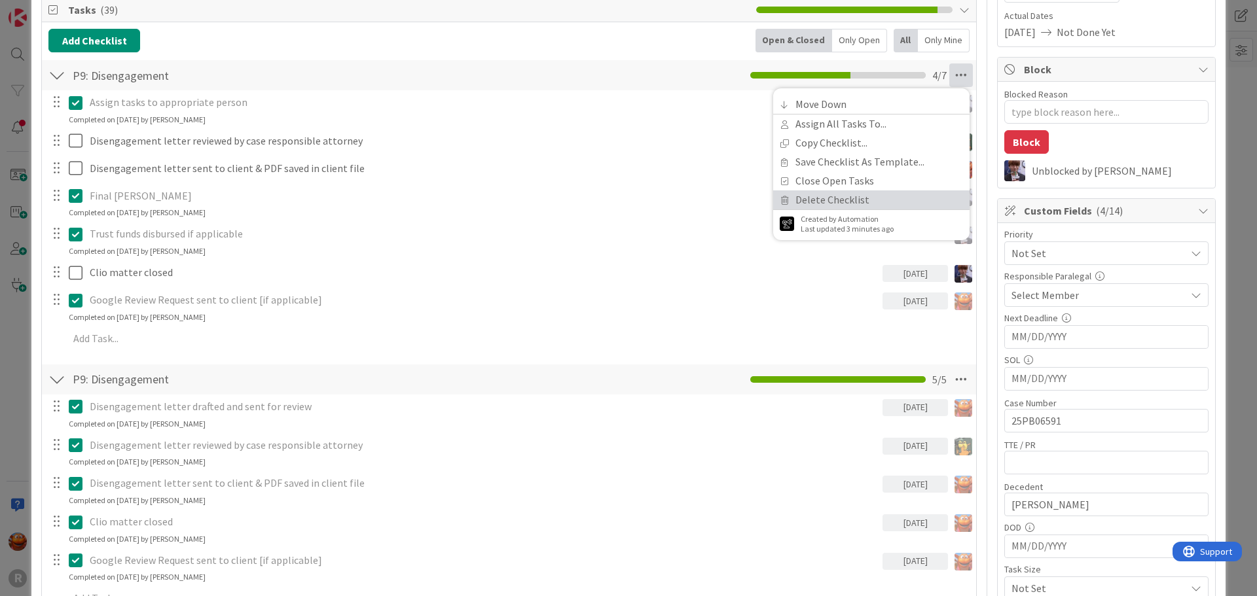
click at [845, 195] on link "Delete Checklist" at bounding box center [871, 200] width 196 height 19
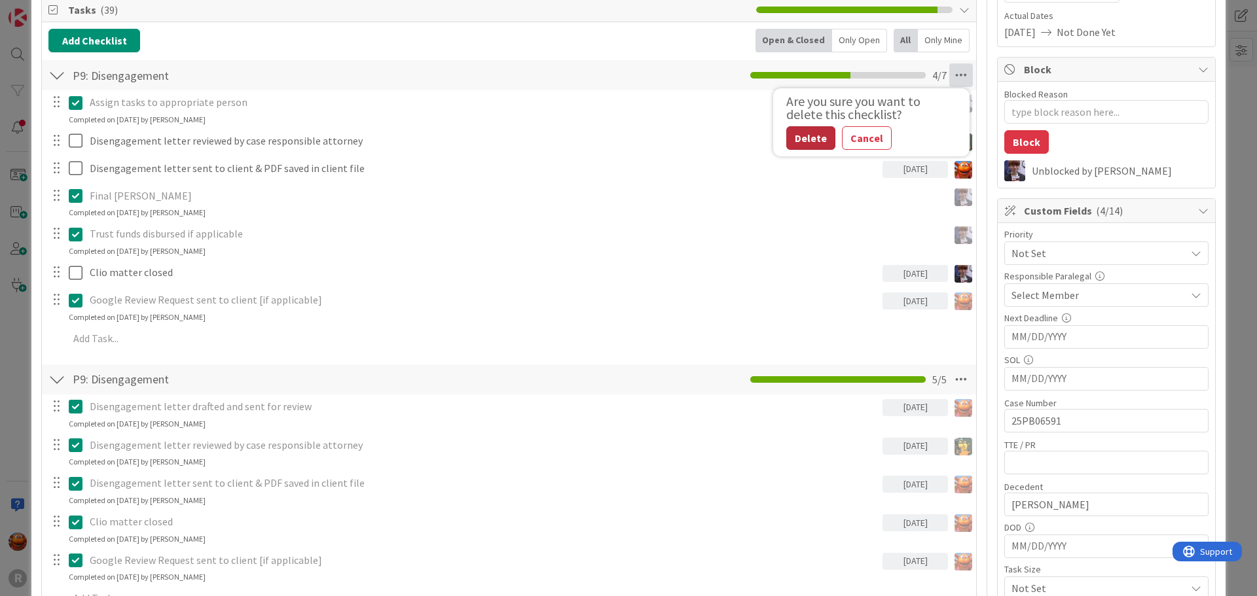
click at [811, 134] on button "Delete" at bounding box center [810, 138] width 49 height 24
type textarea "x"
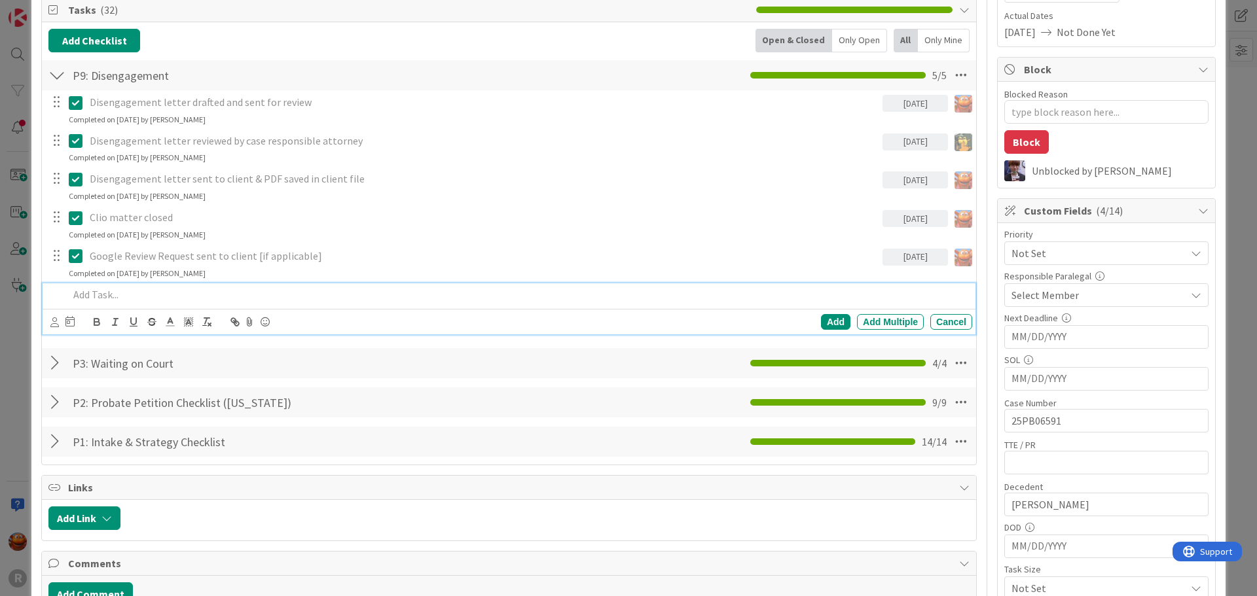
click at [210, 295] on p at bounding box center [518, 294] width 898 height 15
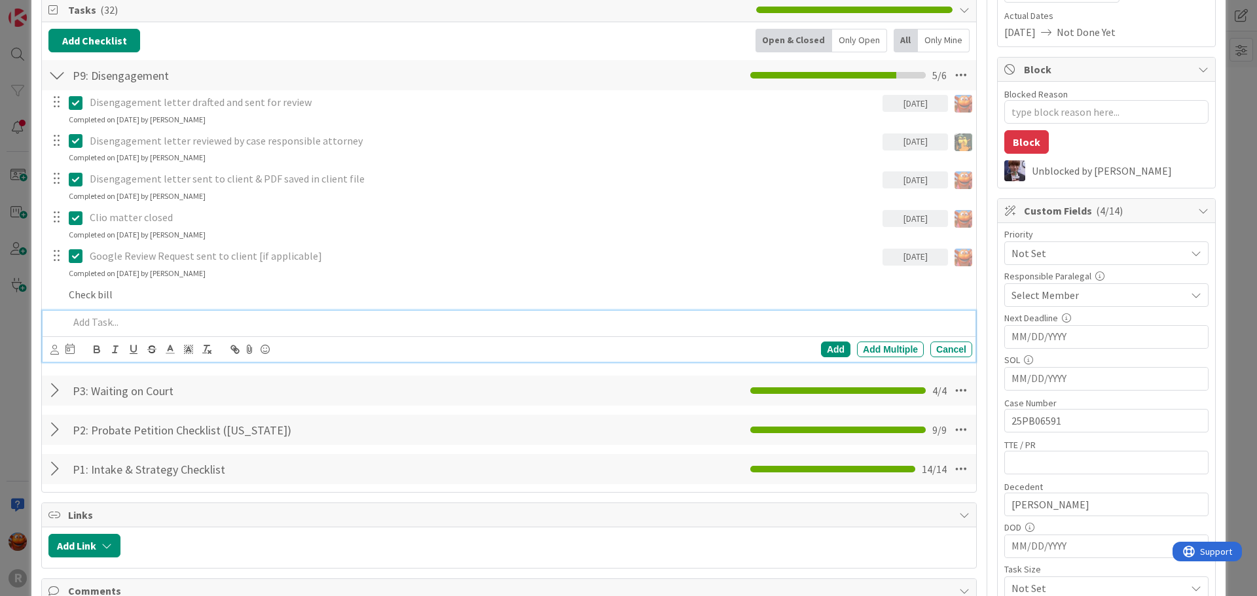
scroll to position [224, 0]
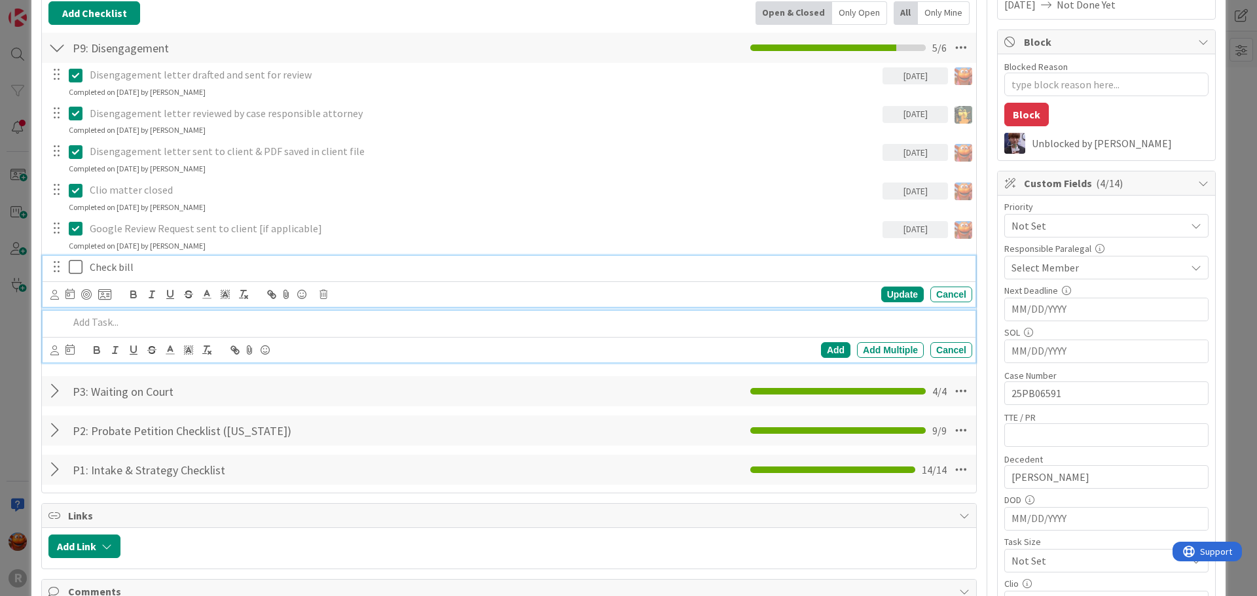
click at [179, 257] on div "Check bill Update Cancel" at bounding box center [509, 282] width 933 height 52
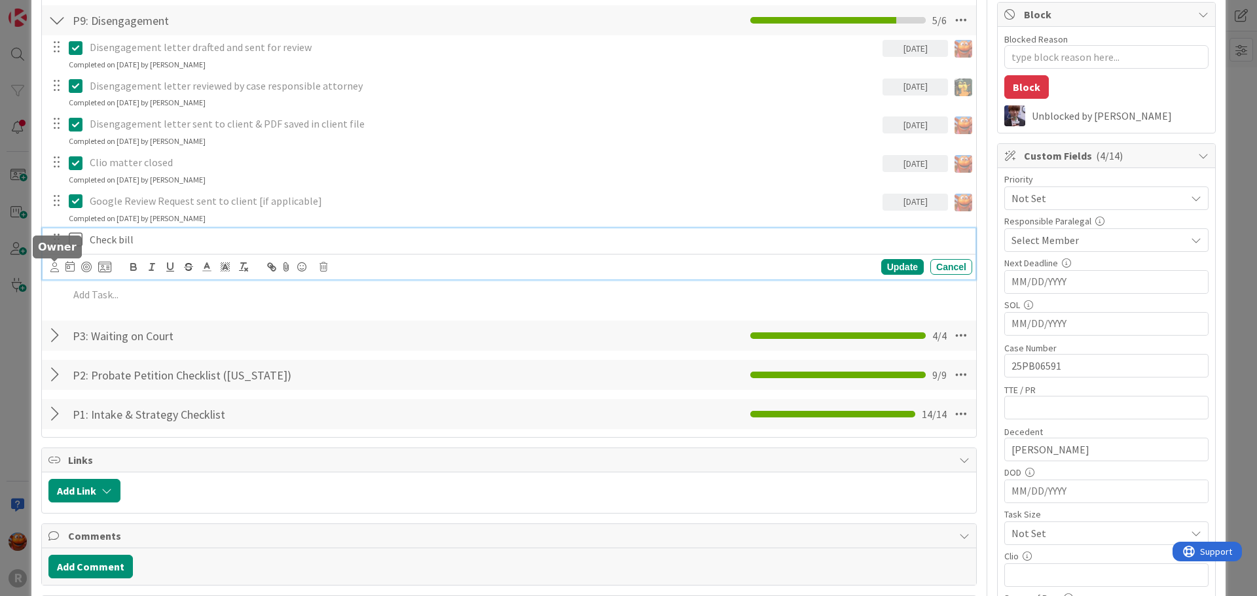
click at [58, 268] on icon at bounding box center [54, 268] width 9 height 10
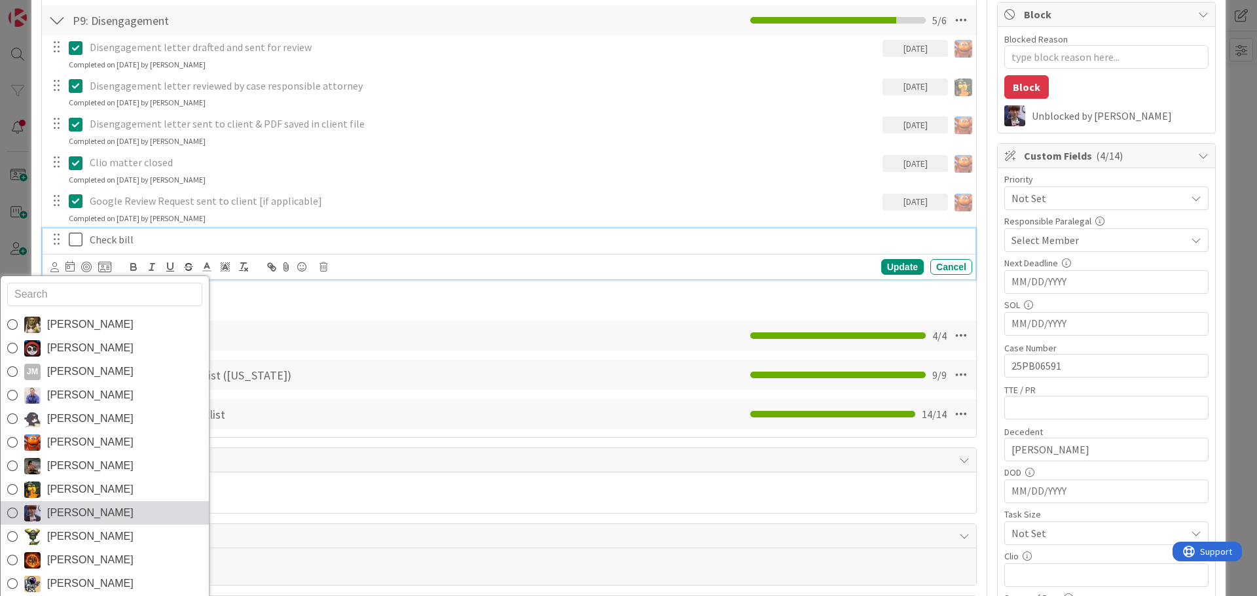
click at [90, 513] on span "[PERSON_NAME]" at bounding box center [90, 514] width 86 height 20
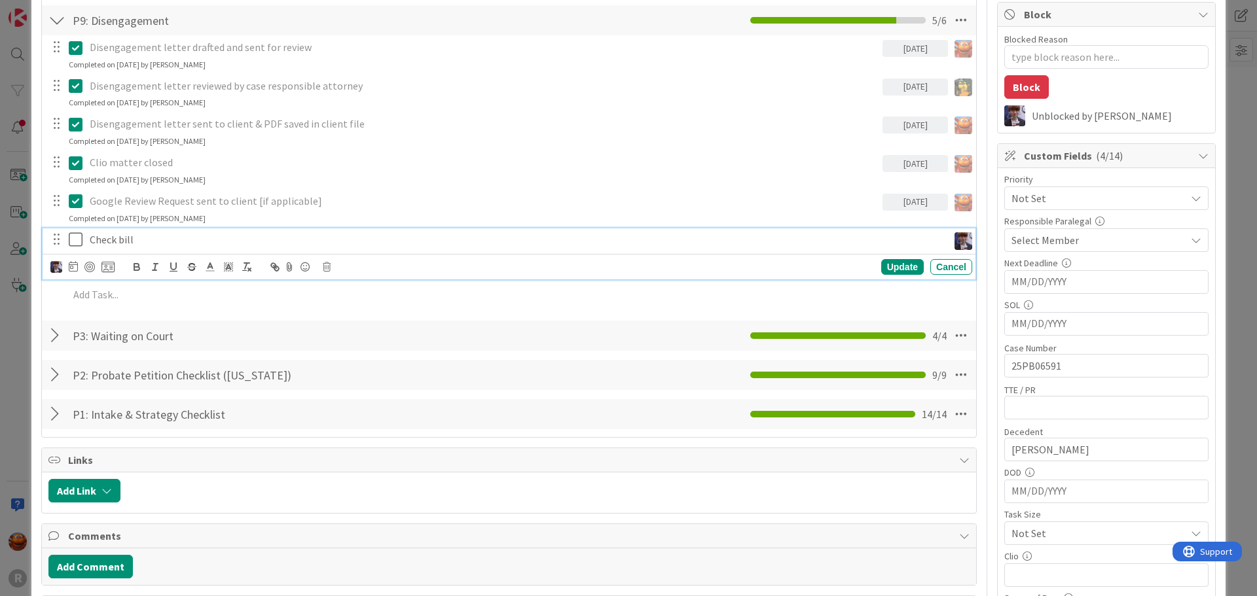
type textarea "x"
click at [74, 266] on icon at bounding box center [73, 266] width 9 height 10
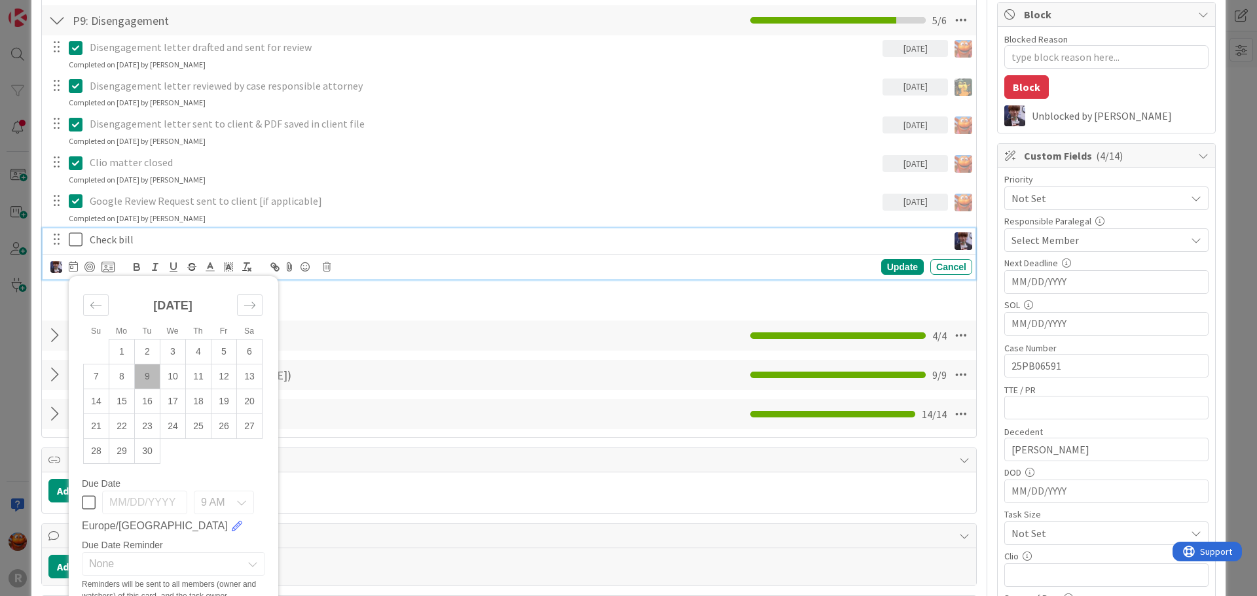
click at [141, 376] on td "9" at bounding box center [148, 377] width 26 height 25
type input "[DATE]"
type textarea "x"
click at [178, 371] on td "10" at bounding box center [173, 377] width 26 height 25
type input "[DATE]"
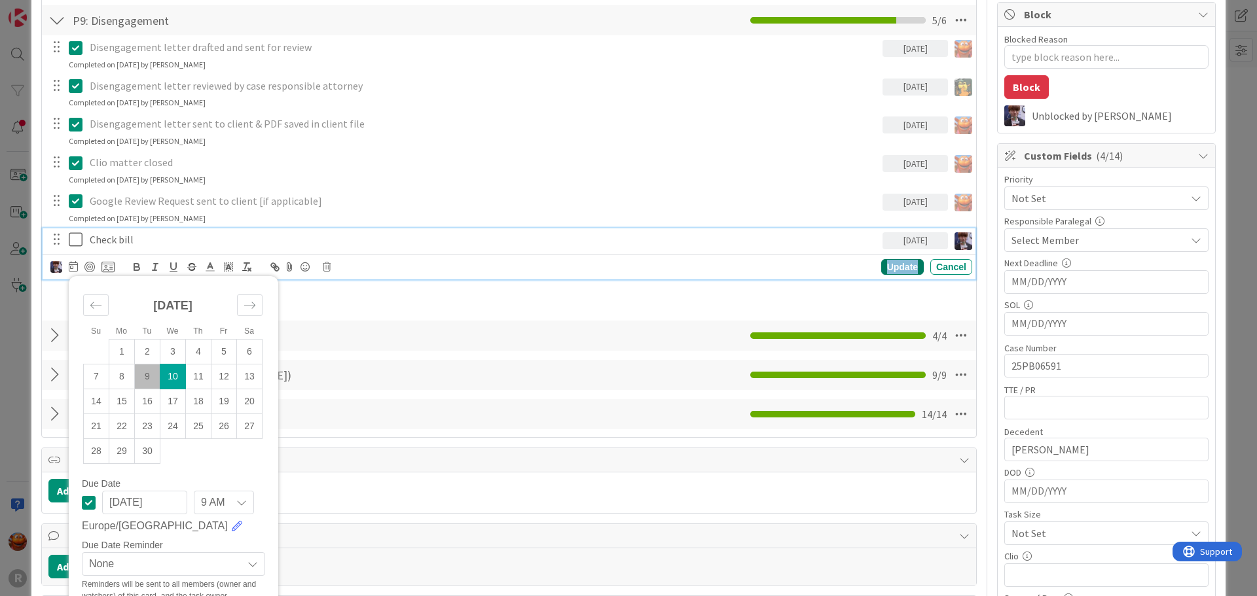
click at [881, 270] on div "Update" at bounding box center [902, 267] width 43 height 16
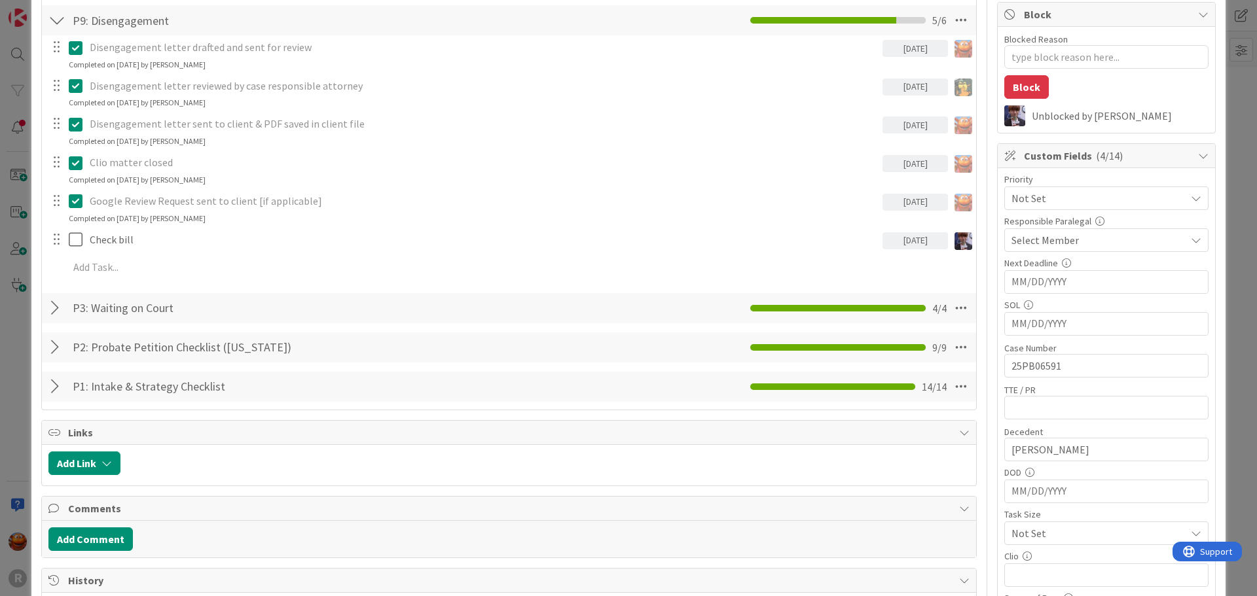
click at [3, 289] on div "ID 586 Probate + Conservatorship Workflow (FL2) Matter Closing in Progress Titl…" at bounding box center [628, 298] width 1257 height 596
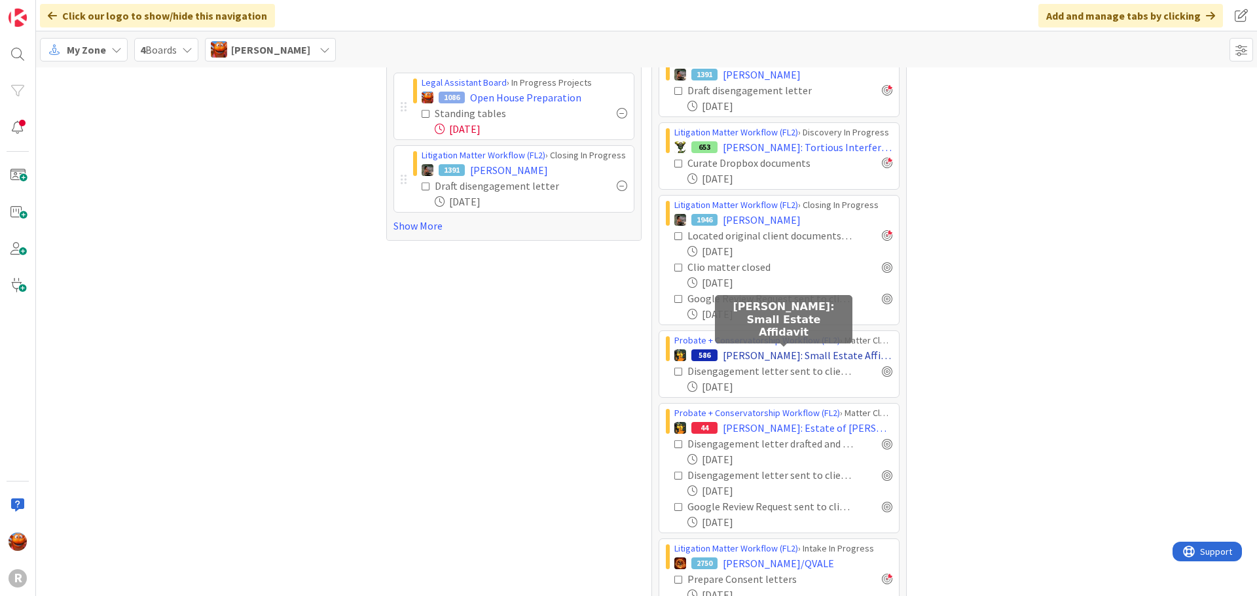
click at [811, 357] on span "[PERSON_NAME]: Small Estate Affidavit" at bounding box center [808, 356] width 170 height 16
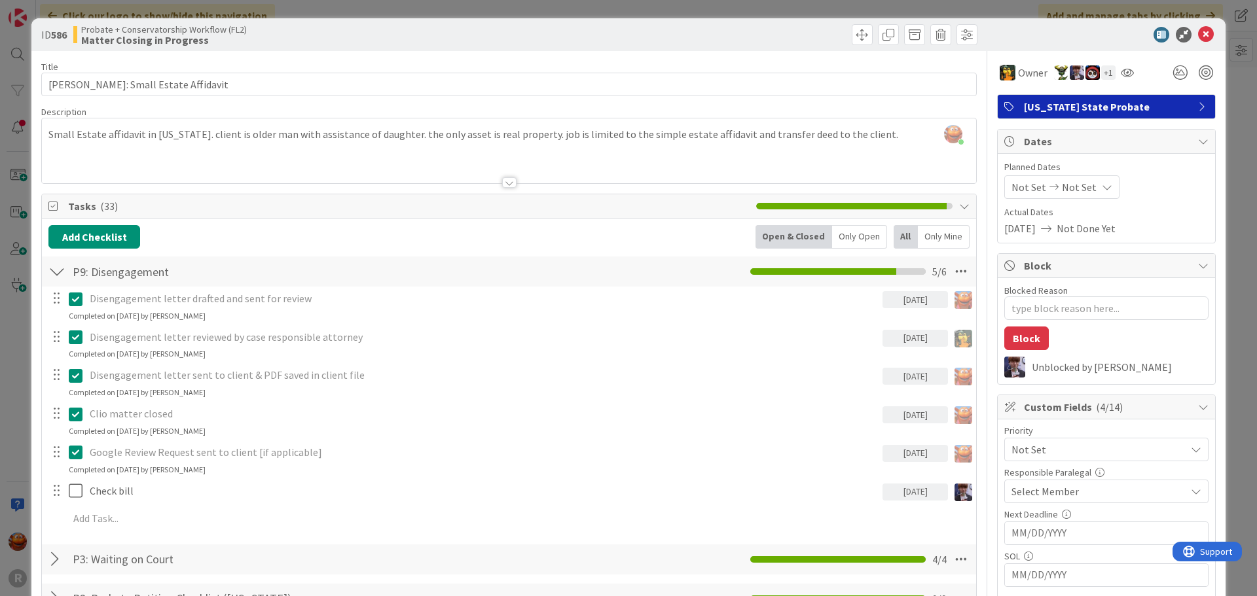
click at [5, 285] on div "ID 586 Probate + Conservatorship Workflow (FL2) Matter Closing in Progress Titl…" at bounding box center [628, 298] width 1257 height 596
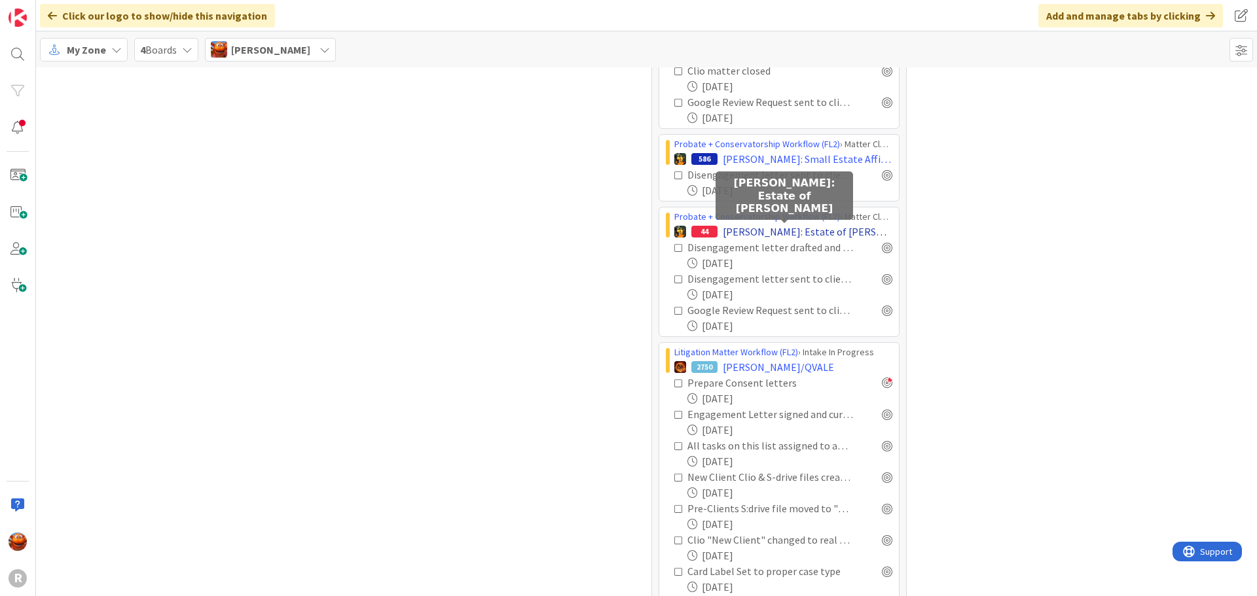
click at [793, 236] on span "[PERSON_NAME]: Estate of [PERSON_NAME]" at bounding box center [808, 232] width 170 height 16
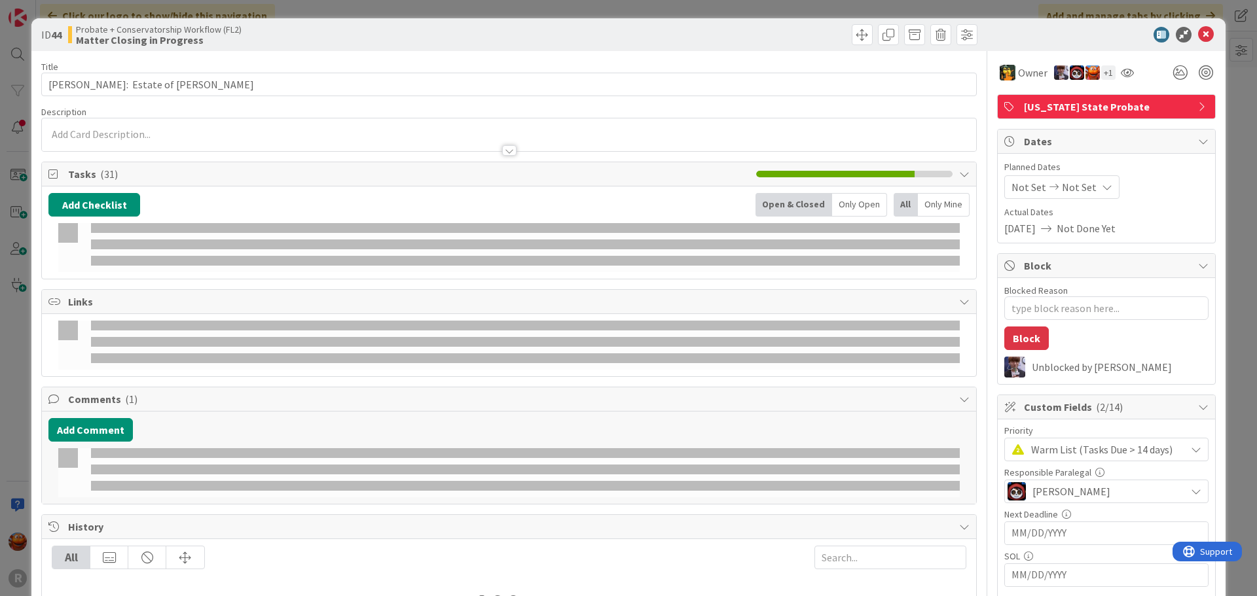
type textarea "x"
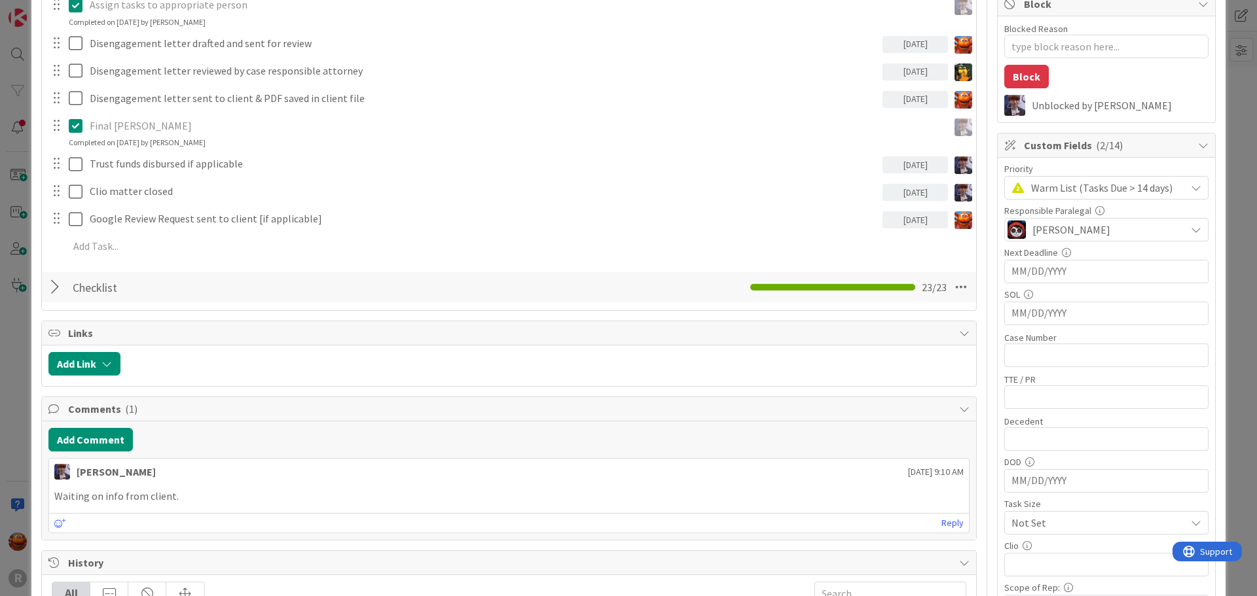
click at [52, 290] on div at bounding box center [56, 288] width 17 height 24
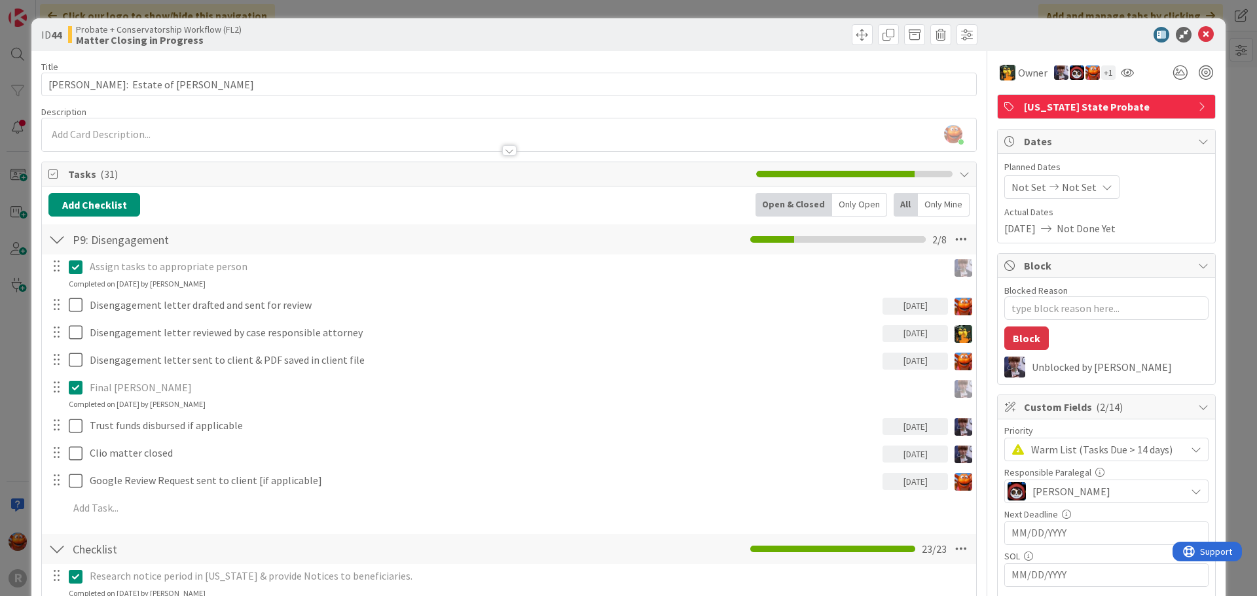
click at [2, 17] on div "ID 44 Probate + Conservatorship Workflow (FL2) Matter Closing in Progress Title…" at bounding box center [628, 298] width 1257 height 596
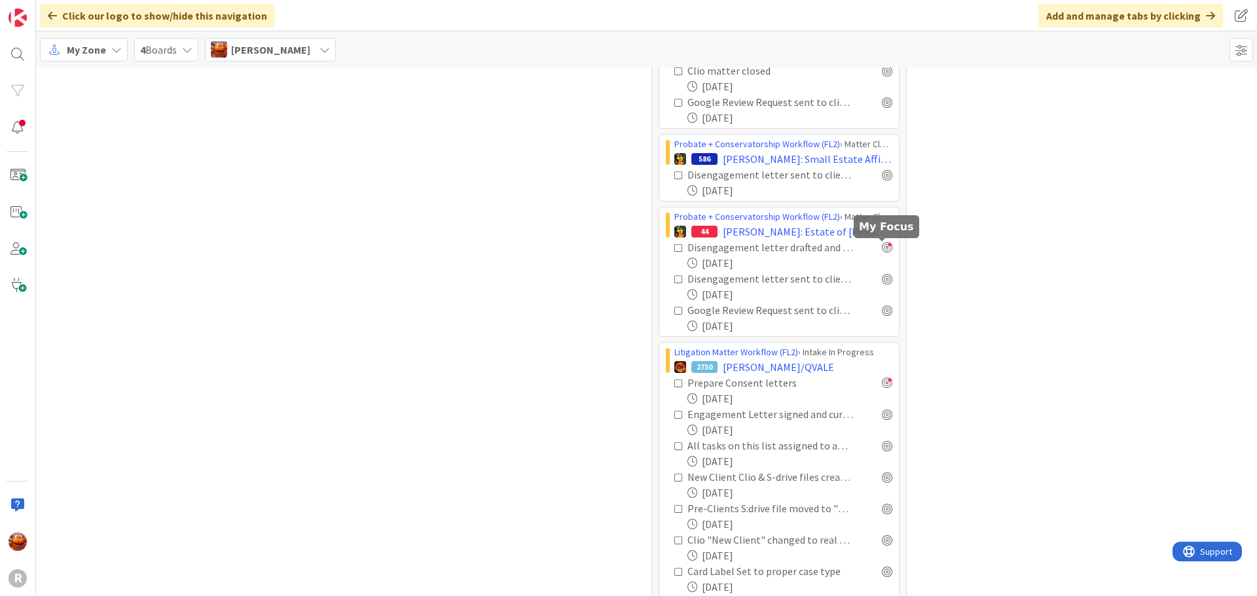
click at [882, 246] on div at bounding box center [887, 247] width 10 height 10
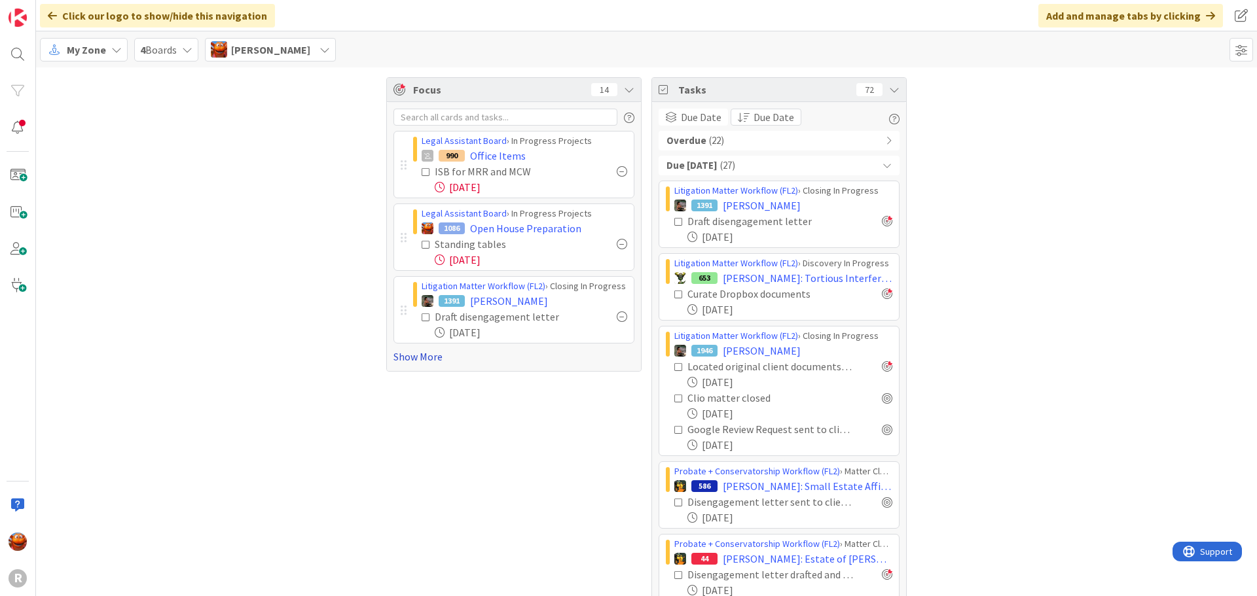
click at [424, 359] on link "Show More" at bounding box center [514, 357] width 241 height 16
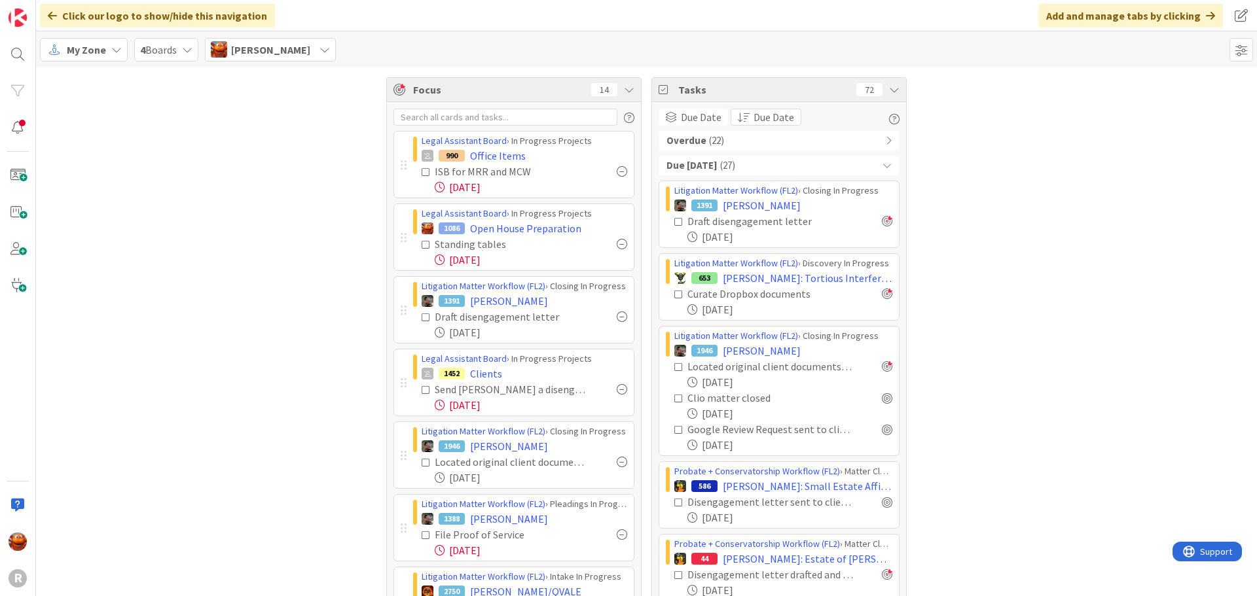
scroll to position [131, 0]
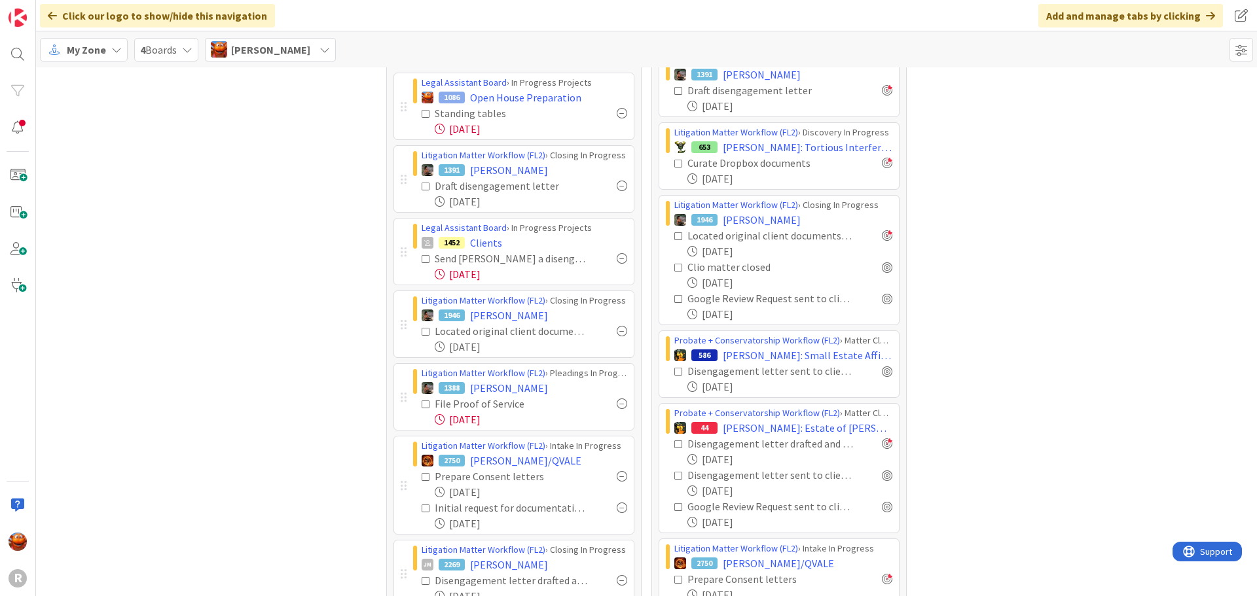
click at [617, 261] on div at bounding box center [622, 258] width 10 height 10
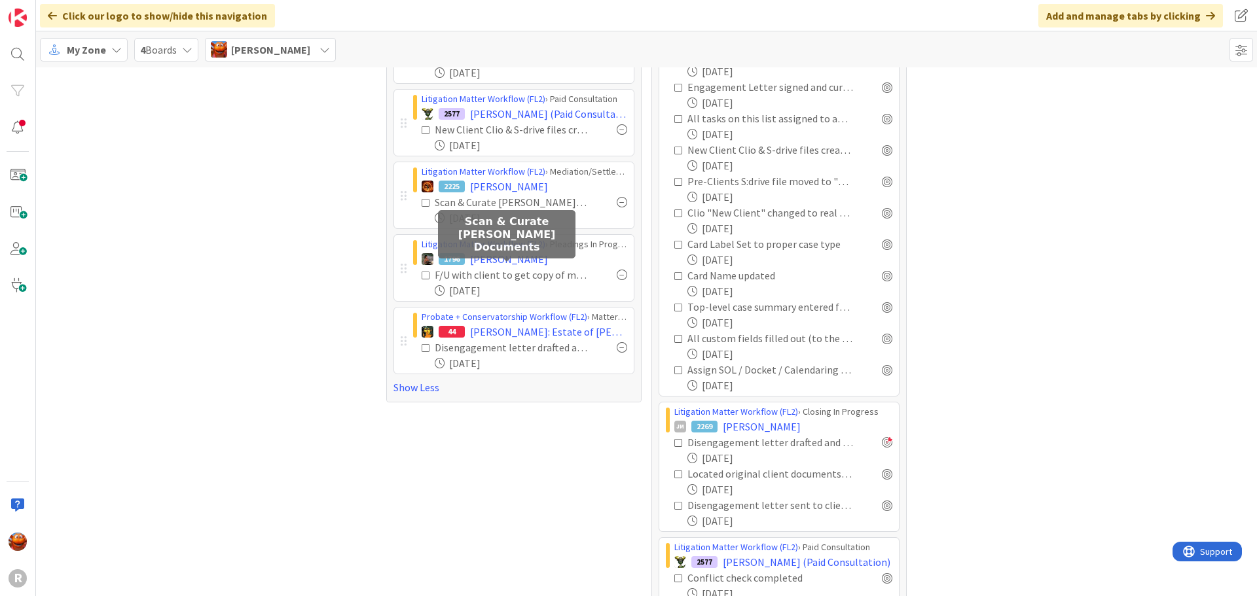
scroll to position [65, 0]
